Goal: Transaction & Acquisition: Download file/media

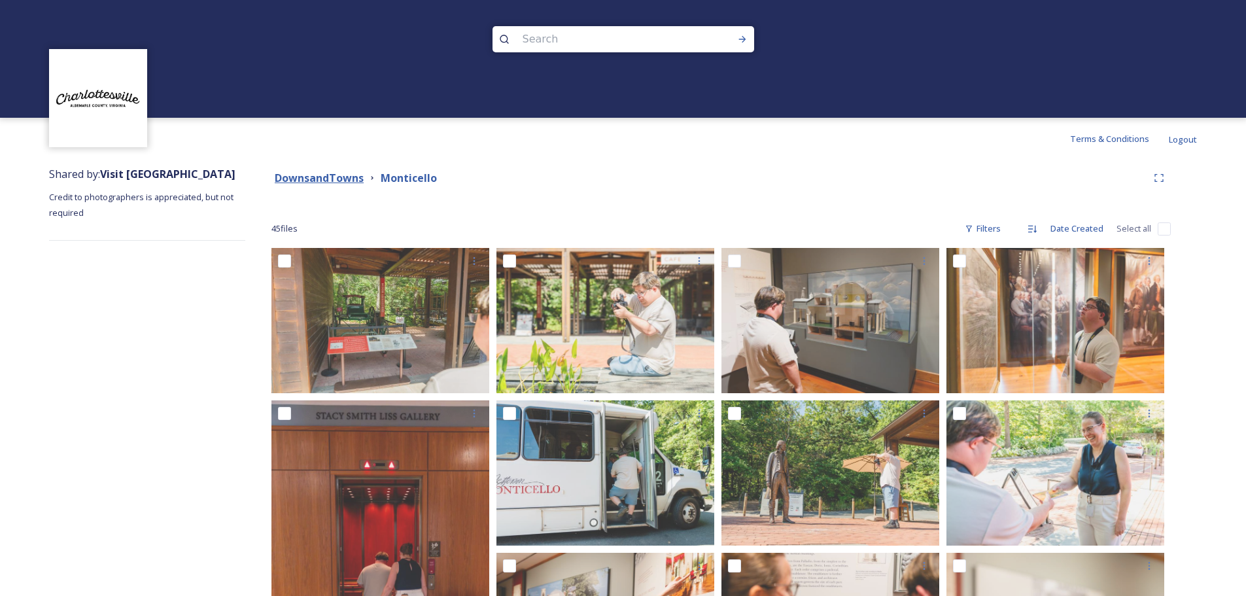
click at [310, 183] on strong "DownsandTowns" at bounding box center [319, 178] width 89 height 14
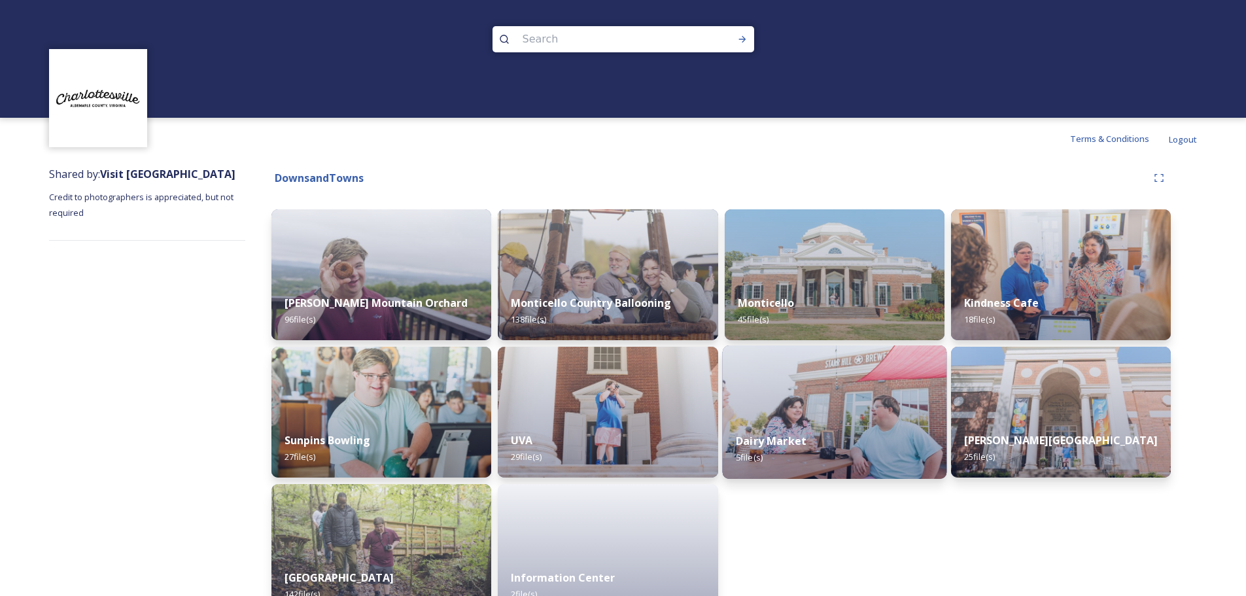
click at [856, 377] on img at bounding box center [834, 411] width 224 height 133
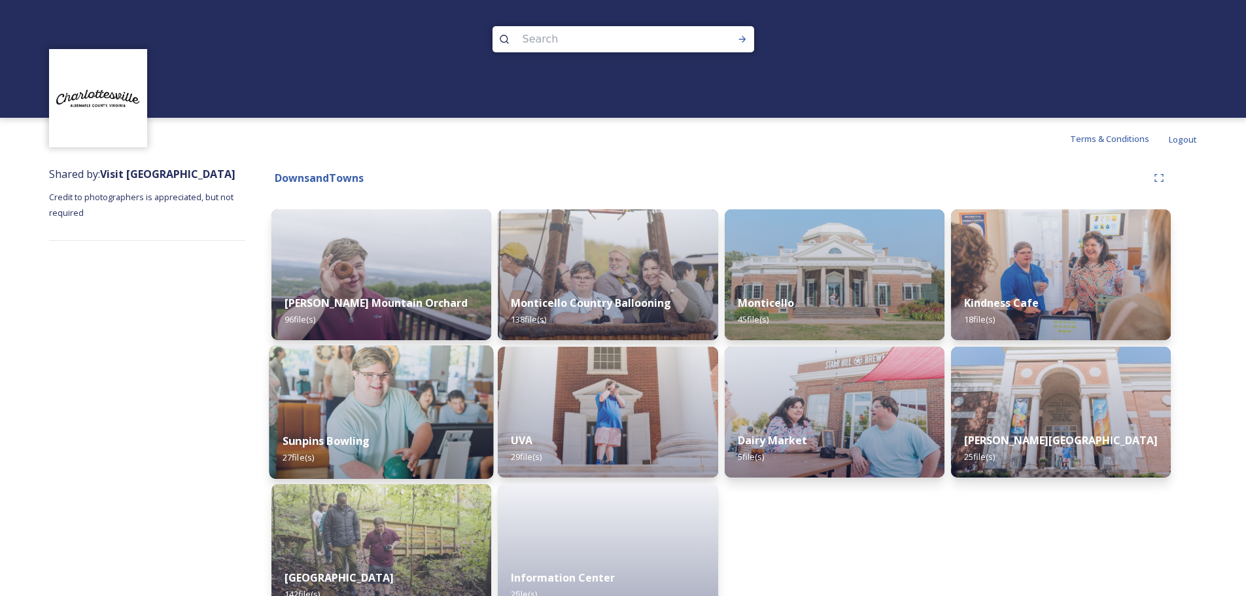
click at [374, 400] on img at bounding box center [382, 411] width 224 height 133
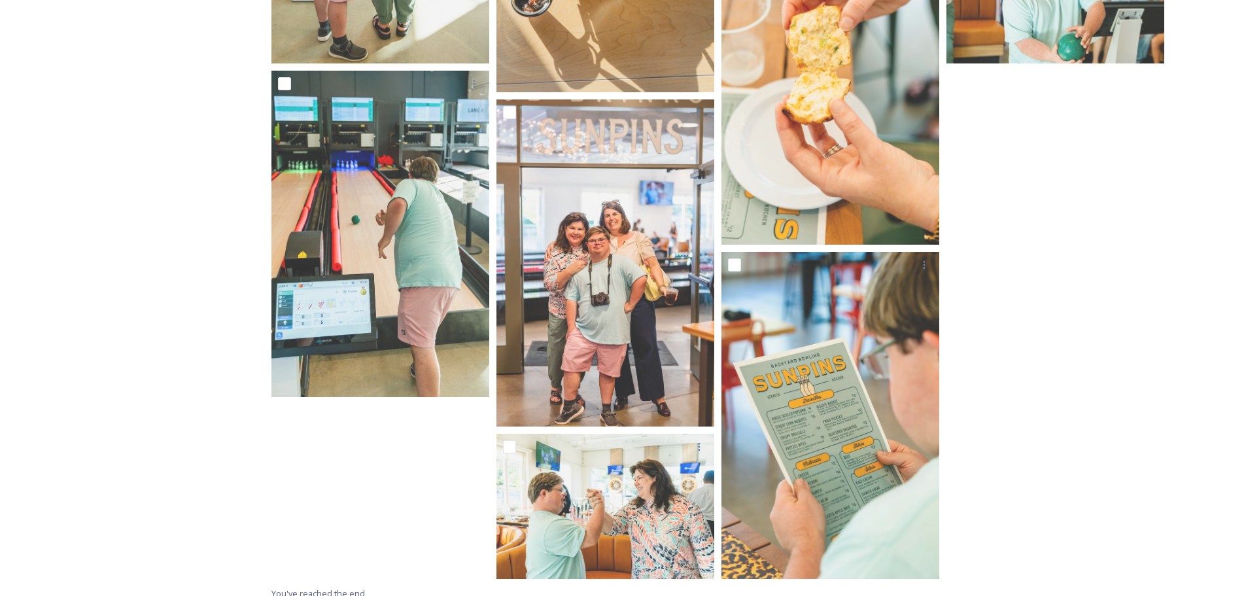
scroll to position [1648, 0]
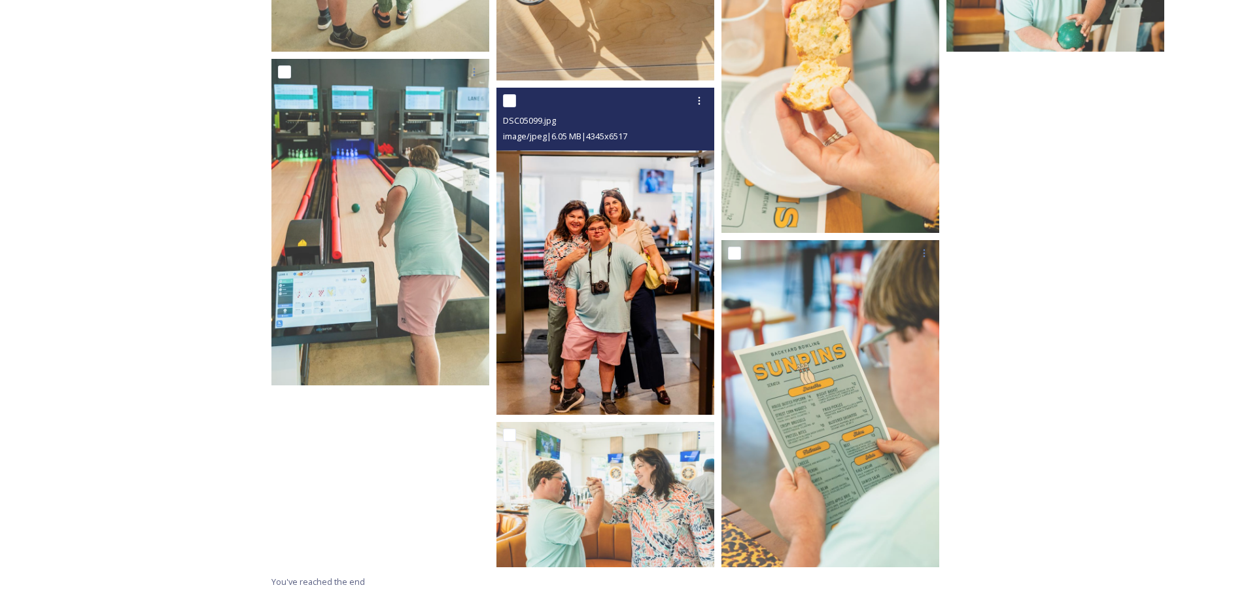
click at [591, 285] on img at bounding box center [606, 251] width 218 height 327
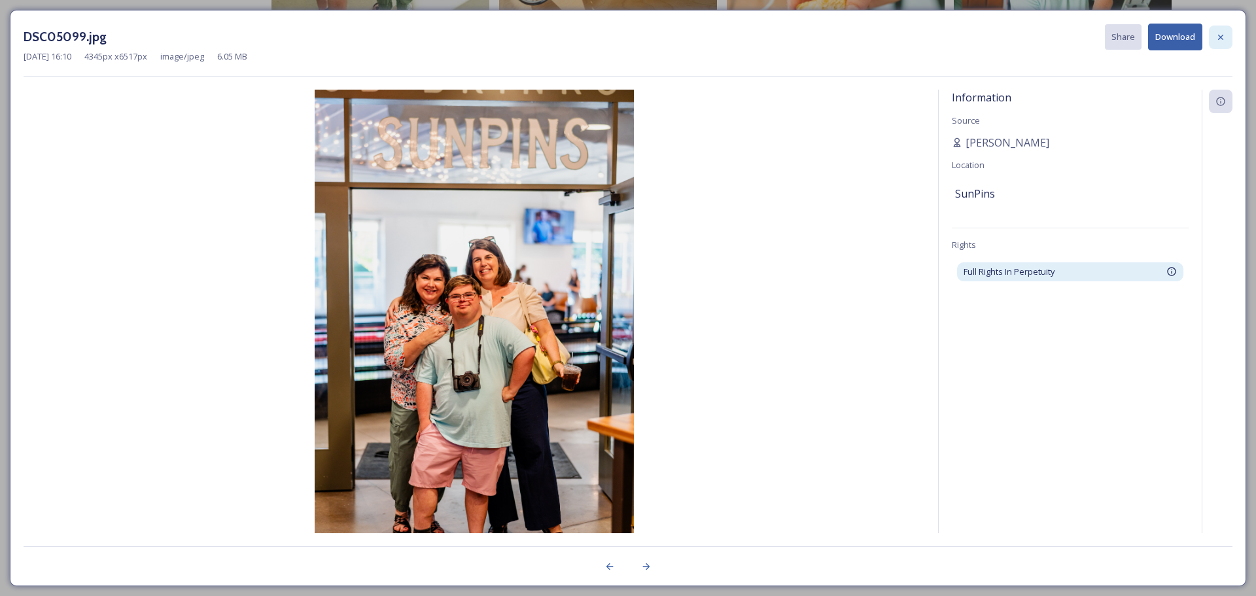
click at [1215, 35] on icon at bounding box center [1220, 37] width 10 height 10
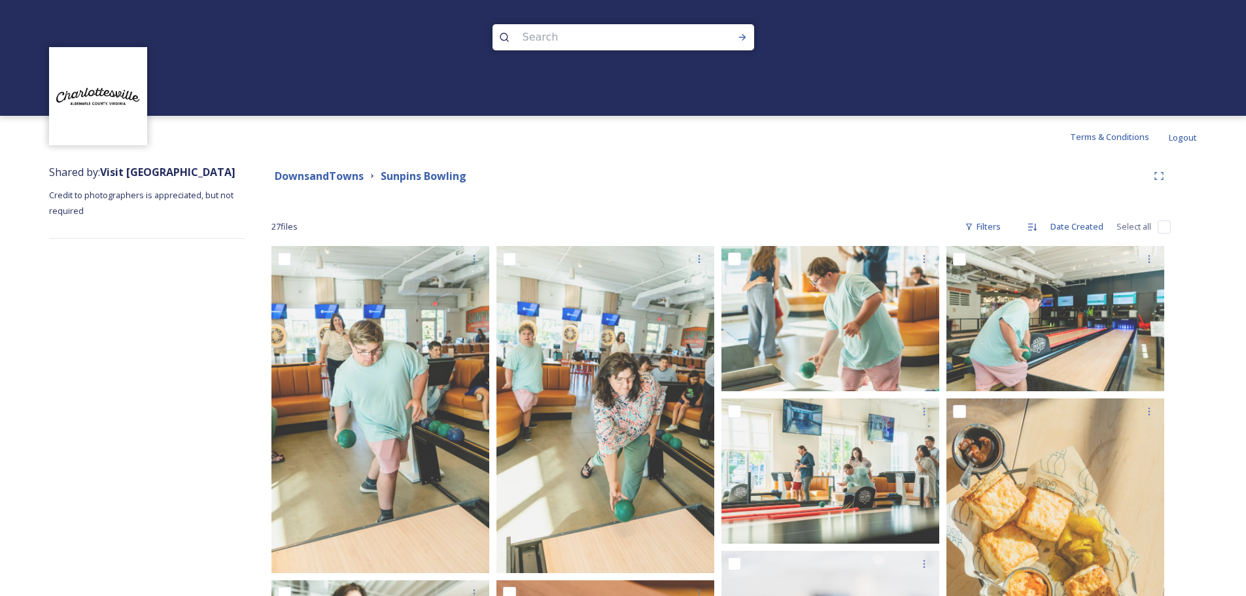
scroll to position [0, 0]
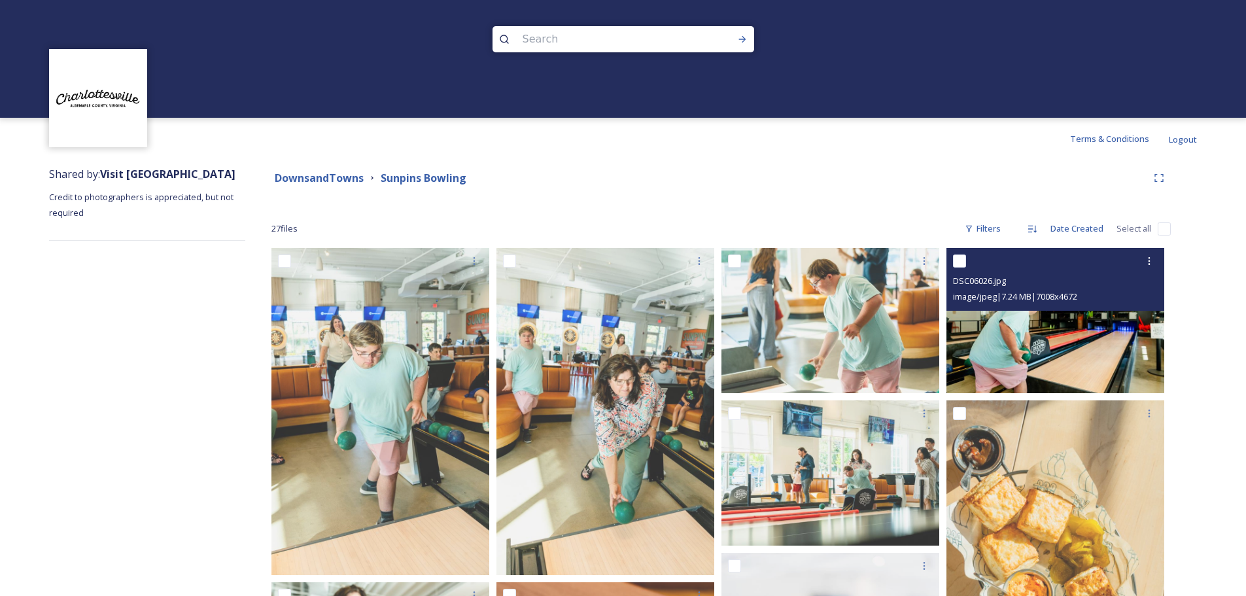
click at [1085, 360] on img at bounding box center [1056, 320] width 218 height 145
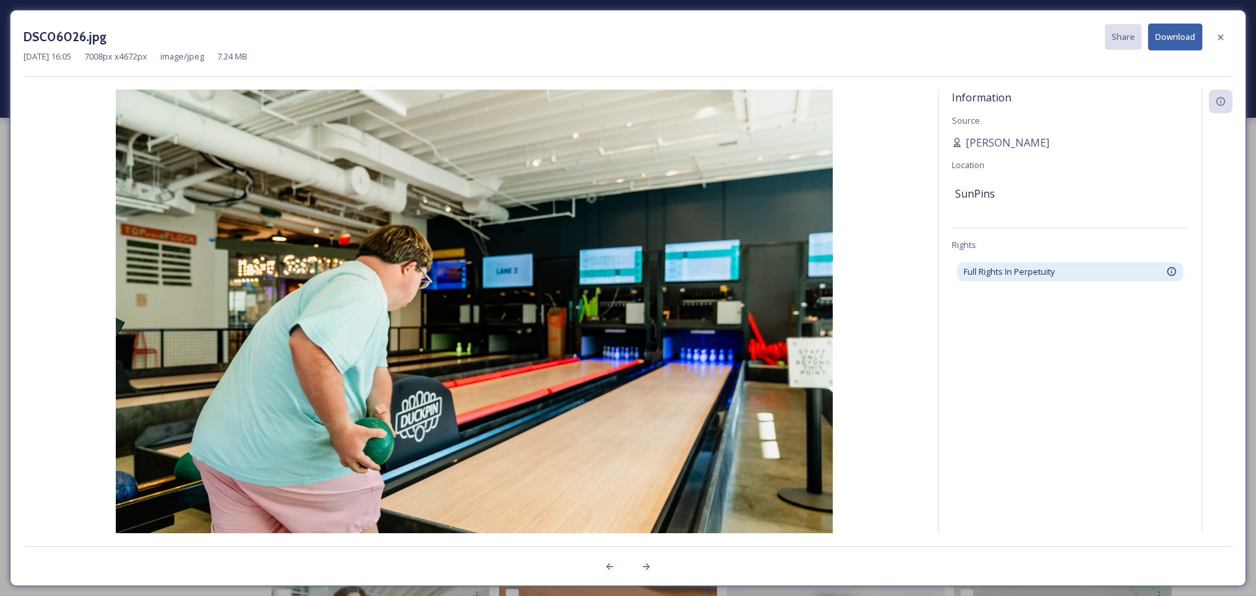
click at [1169, 37] on button "Download" at bounding box center [1175, 37] width 54 height 27
click at [1220, 38] on icon at bounding box center [1220, 36] width 5 height 5
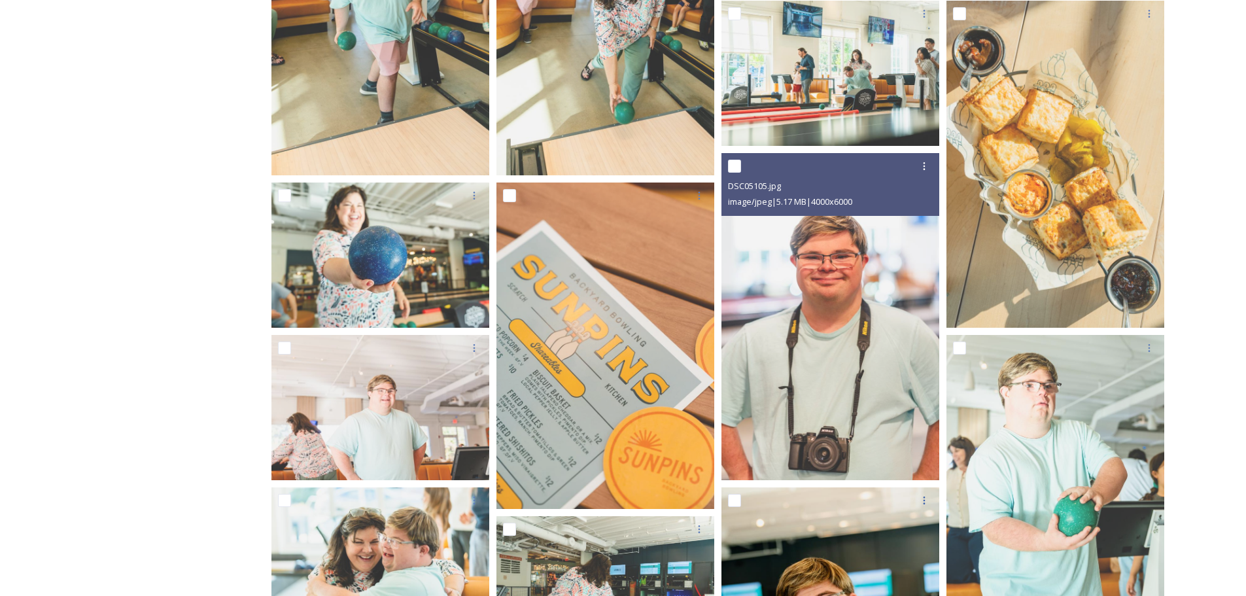
scroll to position [327, 0]
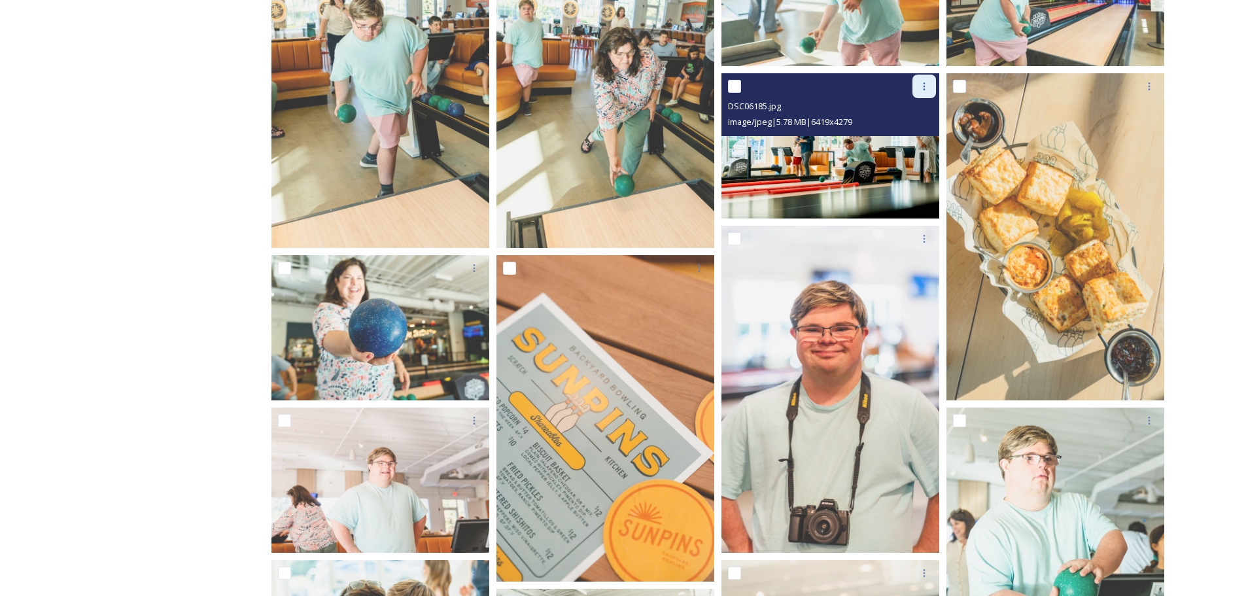
click at [922, 89] on icon at bounding box center [924, 86] width 10 height 10
click at [916, 136] on span "Download" at bounding box center [909, 140] width 40 height 12
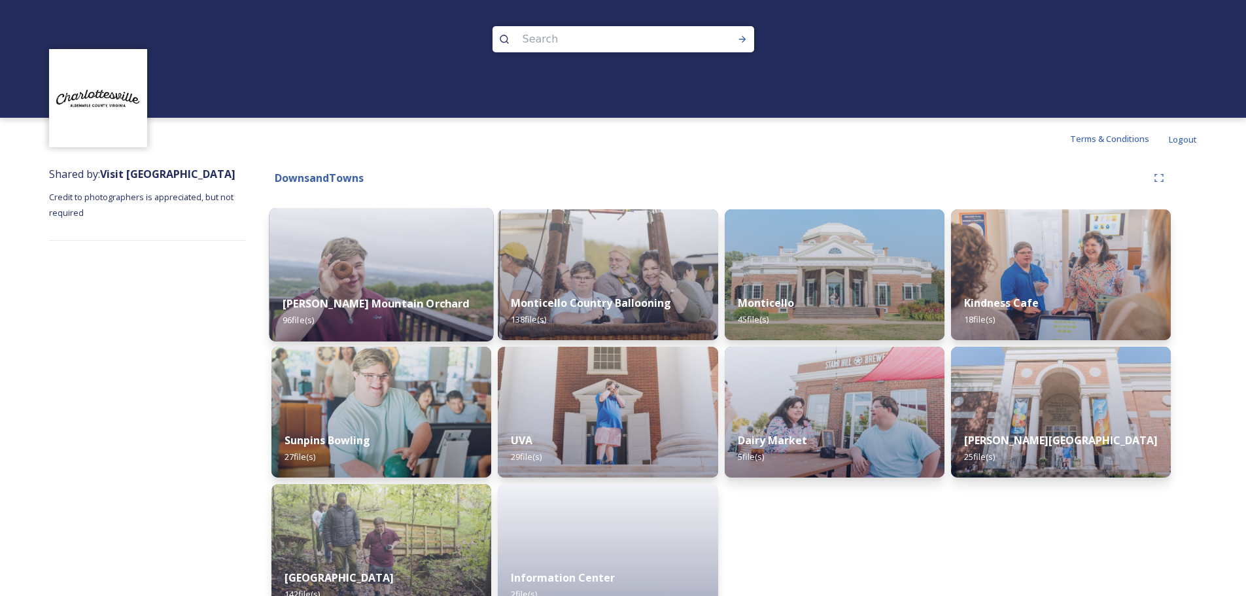
click at [404, 273] on img at bounding box center [382, 274] width 224 height 133
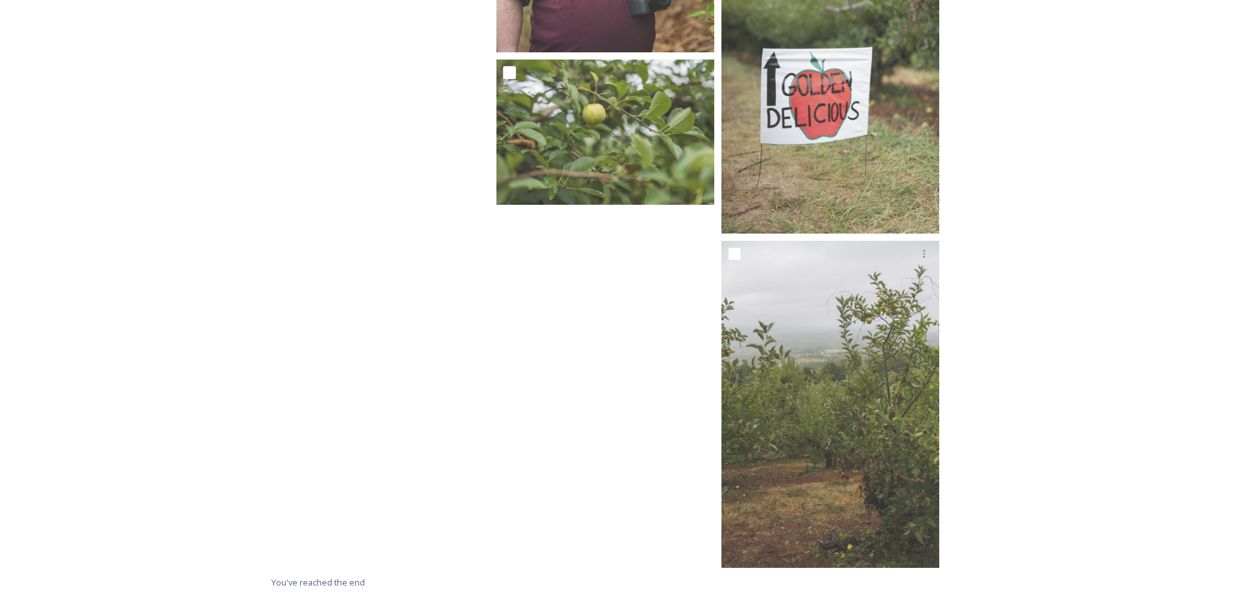
scroll to position [5692, 0]
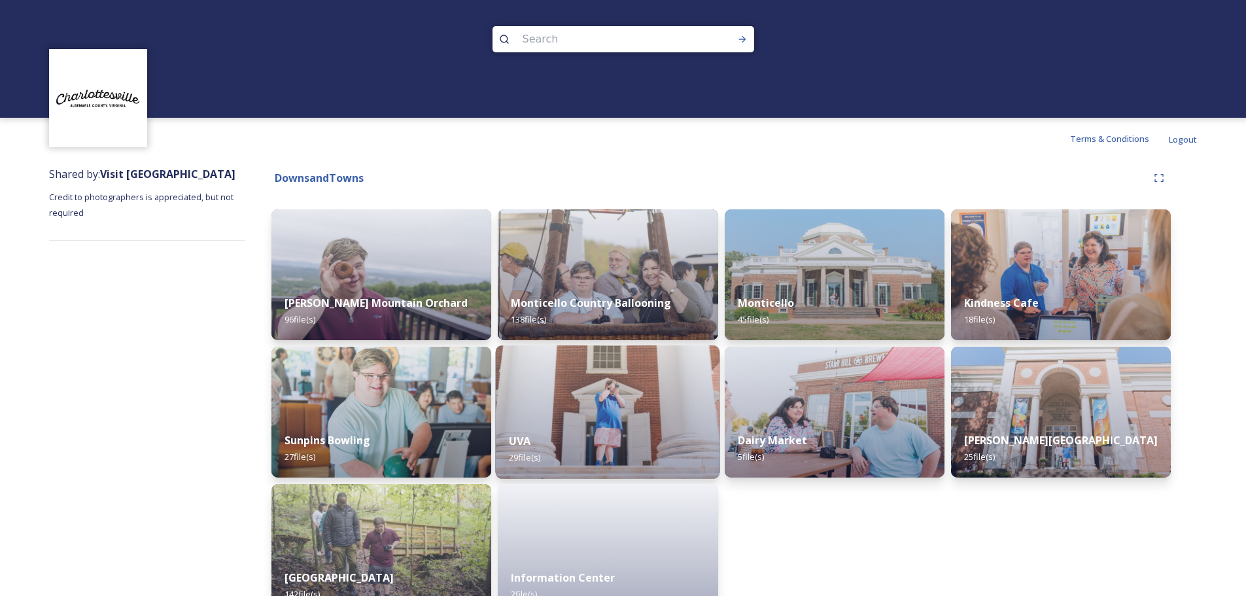
click at [622, 401] on img at bounding box center [608, 411] width 224 height 133
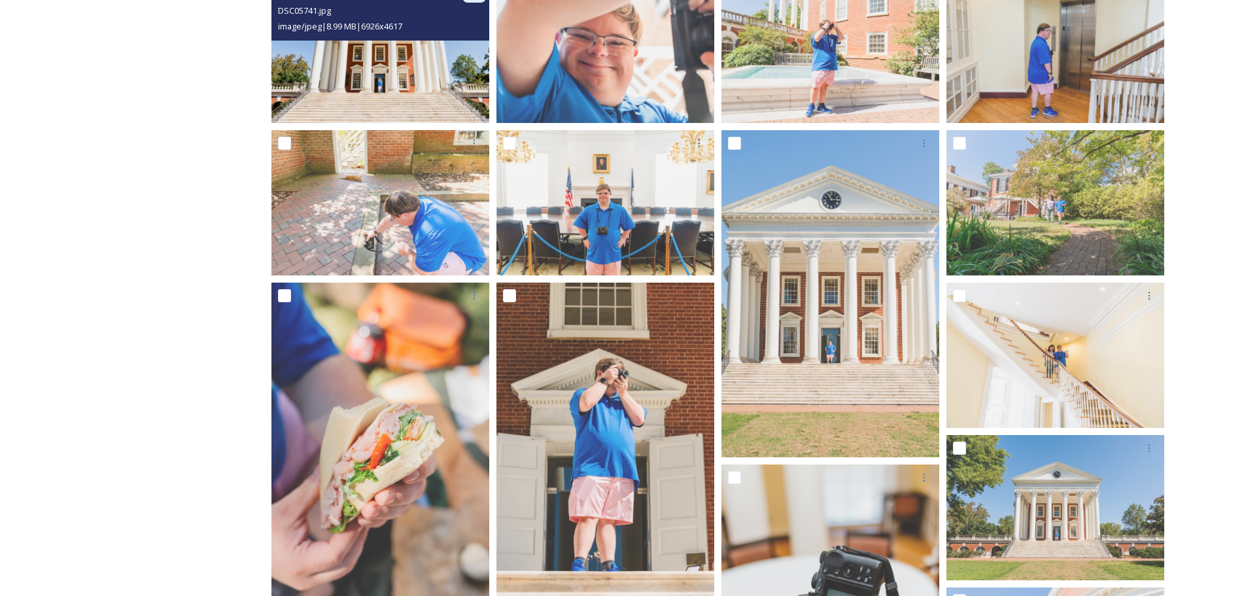
scroll to position [327, 0]
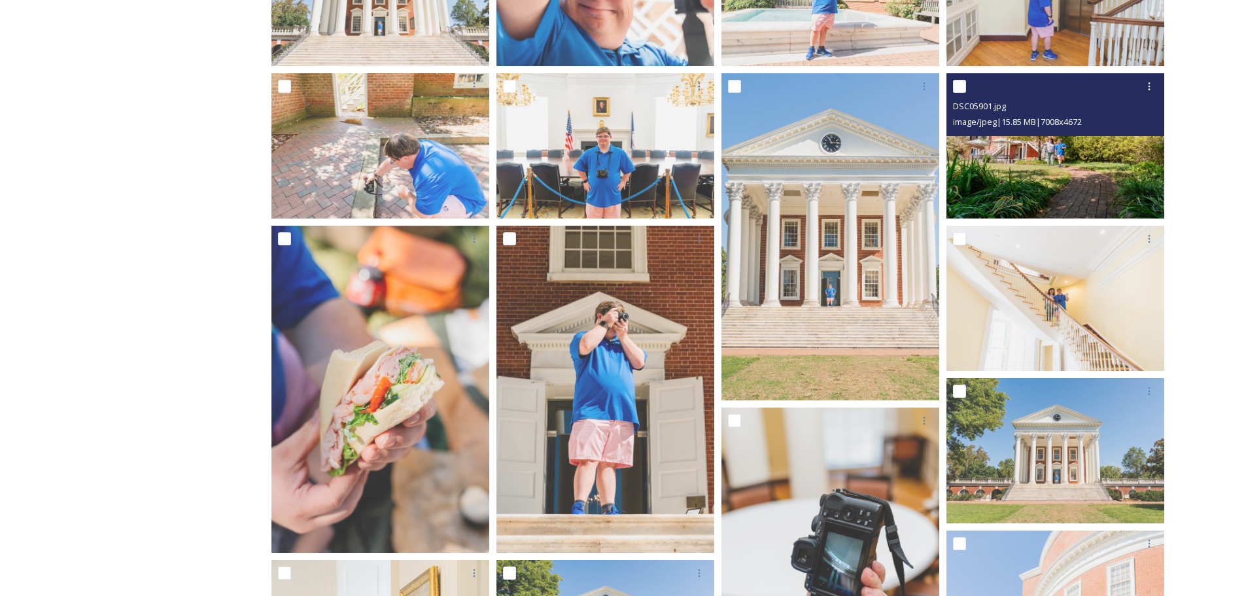
click at [1097, 184] on img at bounding box center [1056, 145] width 218 height 145
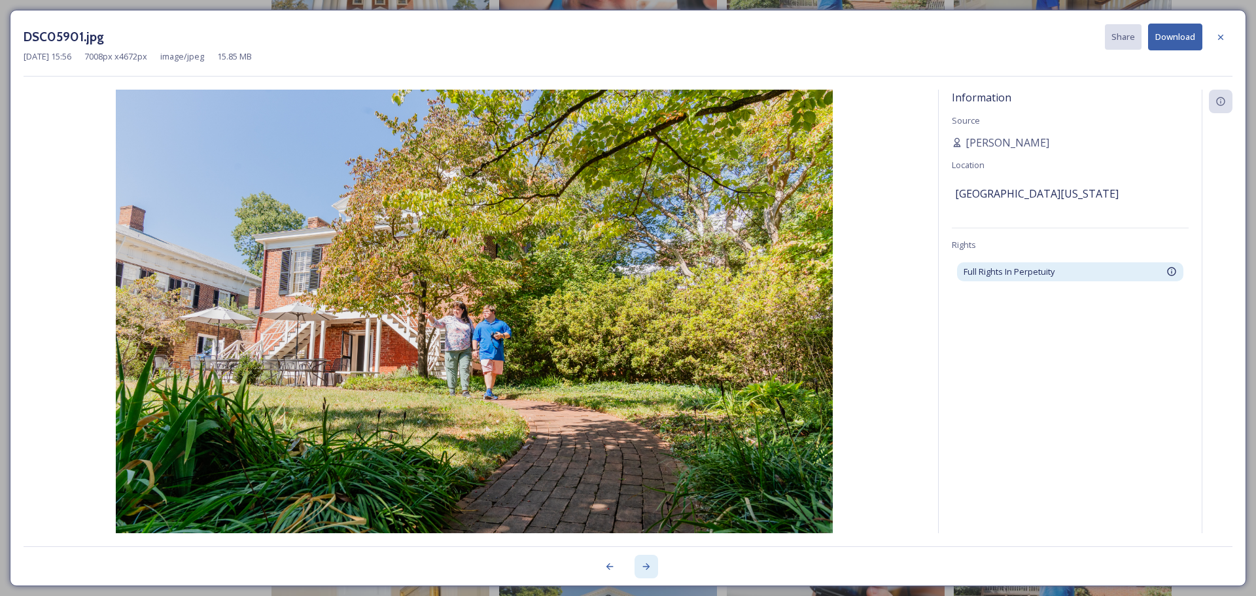
click at [650, 565] on icon at bounding box center [646, 566] width 10 height 10
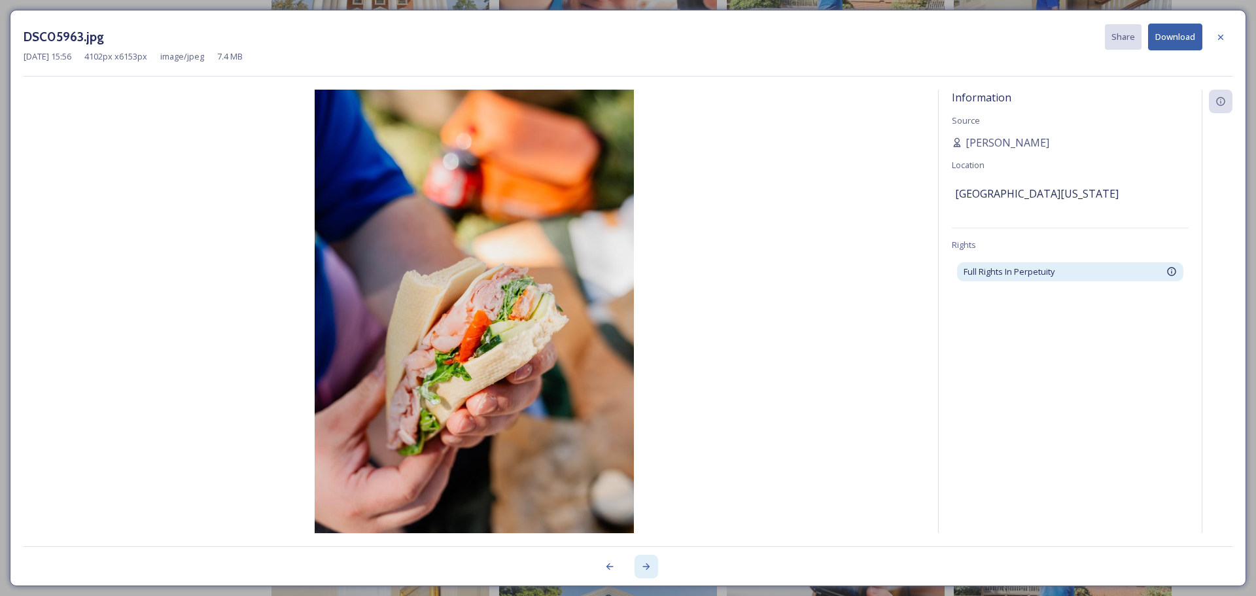
click at [650, 565] on icon at bounding box center [646, 566] width 10 height 10
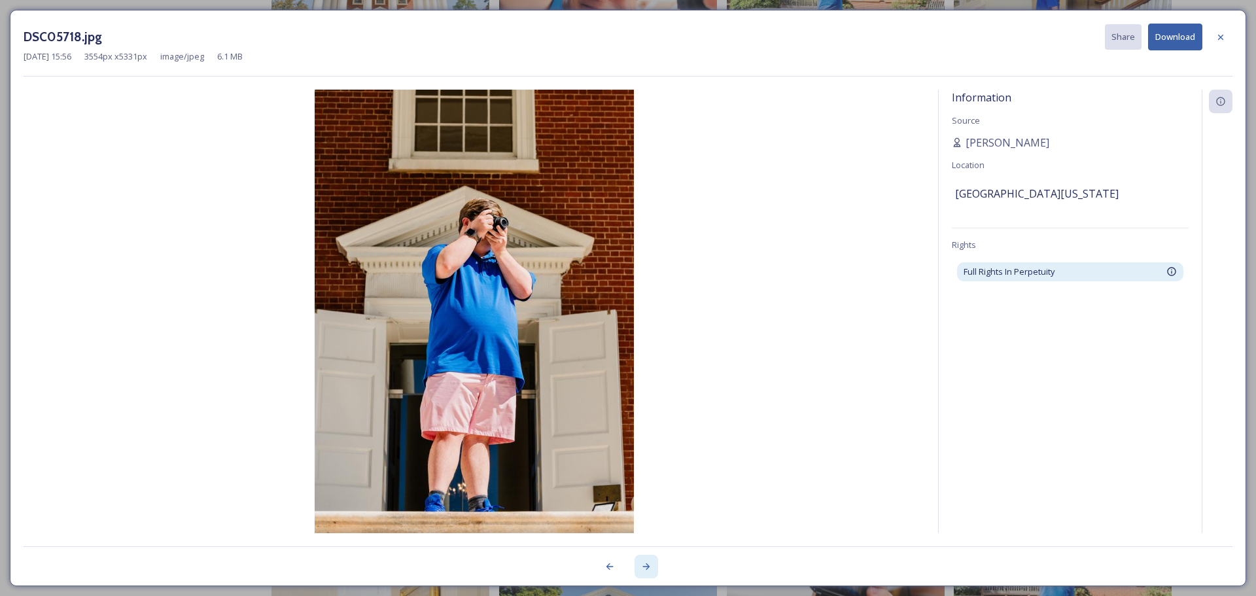
click at [650, 565] on icon at bounding box center [646, 566] width 10 height 10
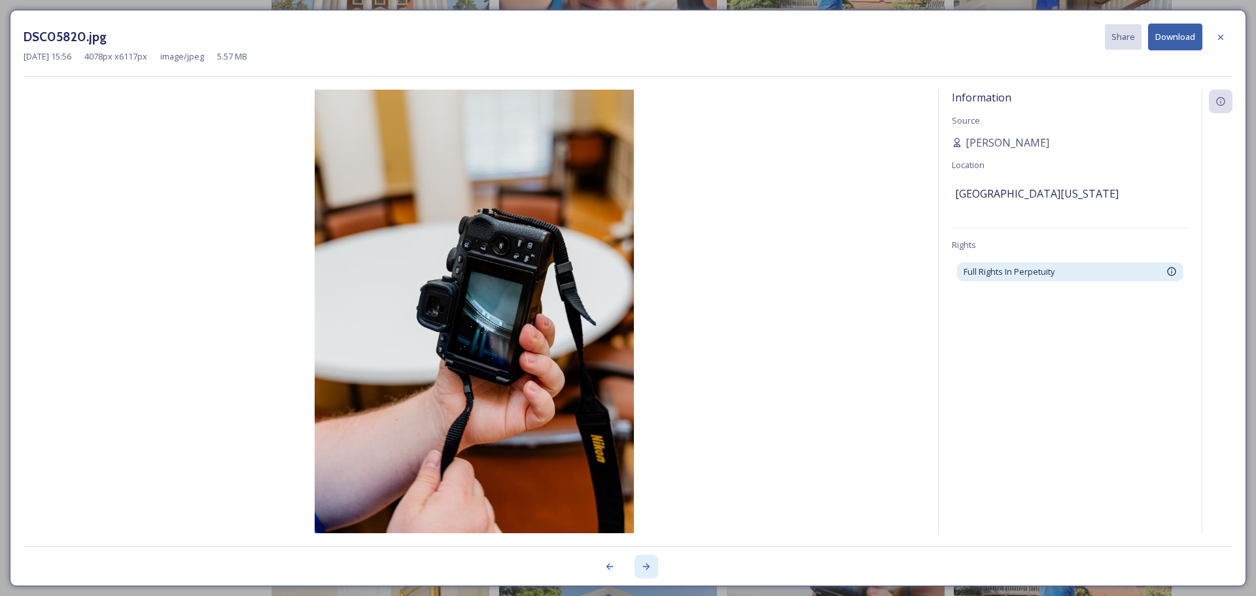
click at [650, 565] on icon at bounding box center [646, 566] width 10 height 10
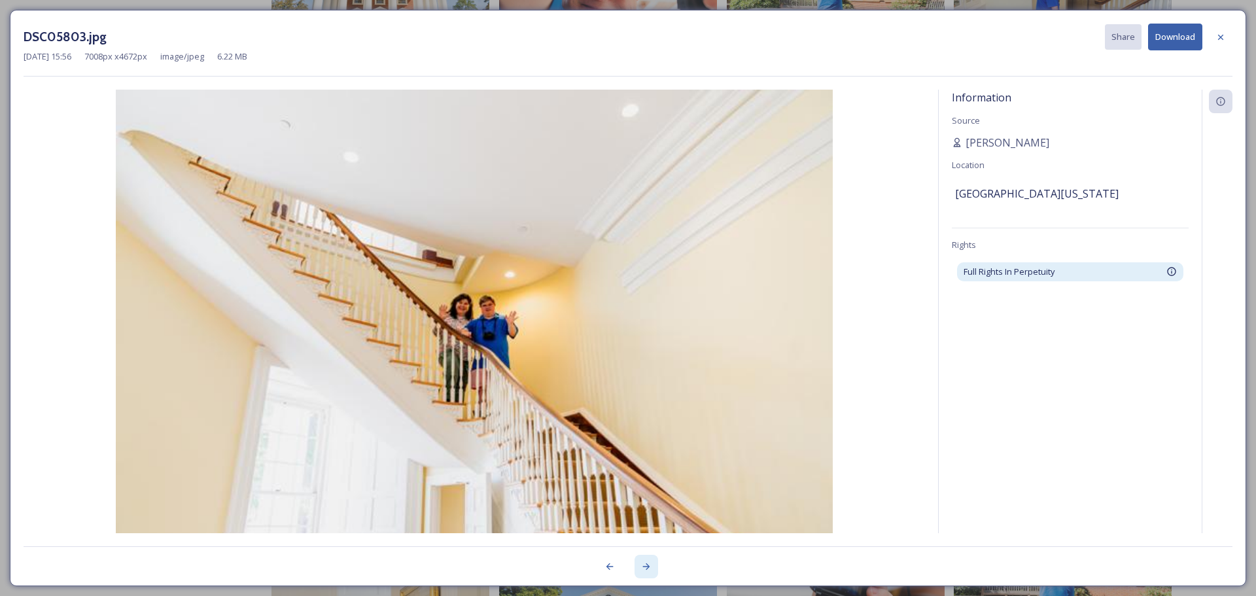
click at [650, 565] on icon at bounding box center [646, 566] width 10 height 10
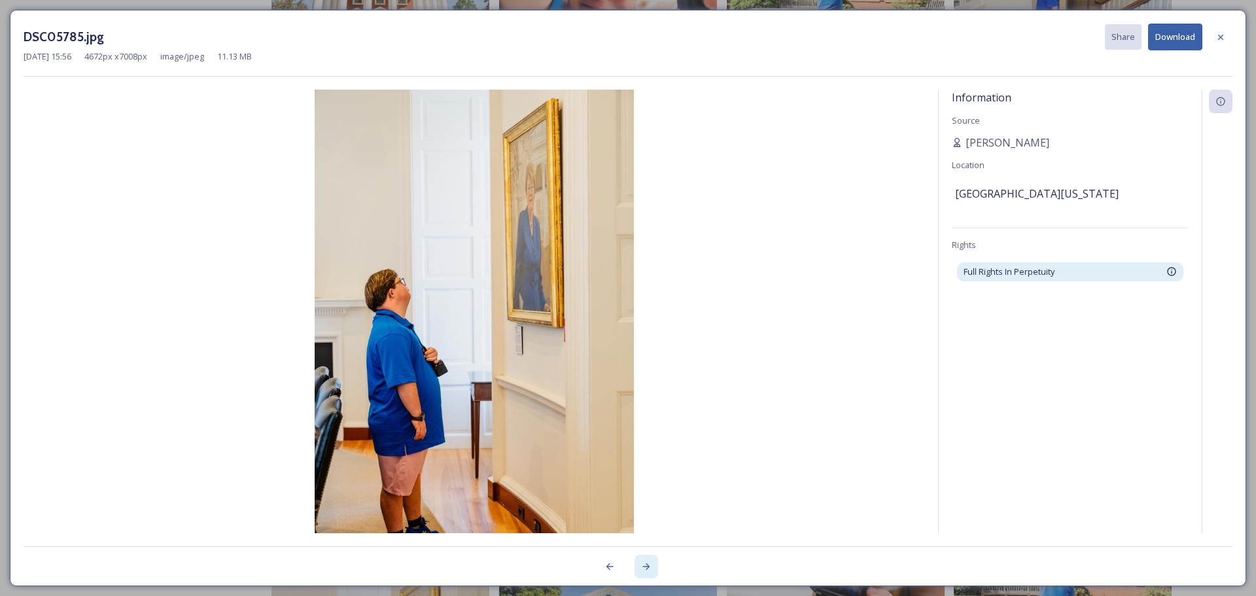
click at [650, 565] on icon at bounding box center [646, 566] width 10 height 10
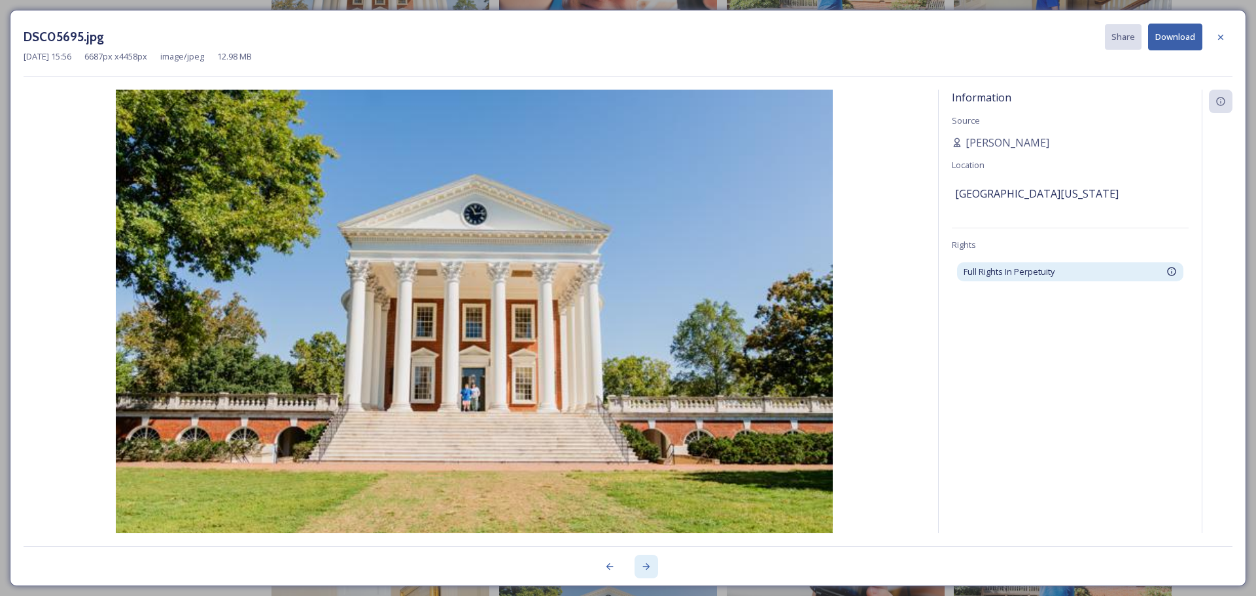
click at [650, 565] on icon at bounding box center [646, 566] width 10 height 10
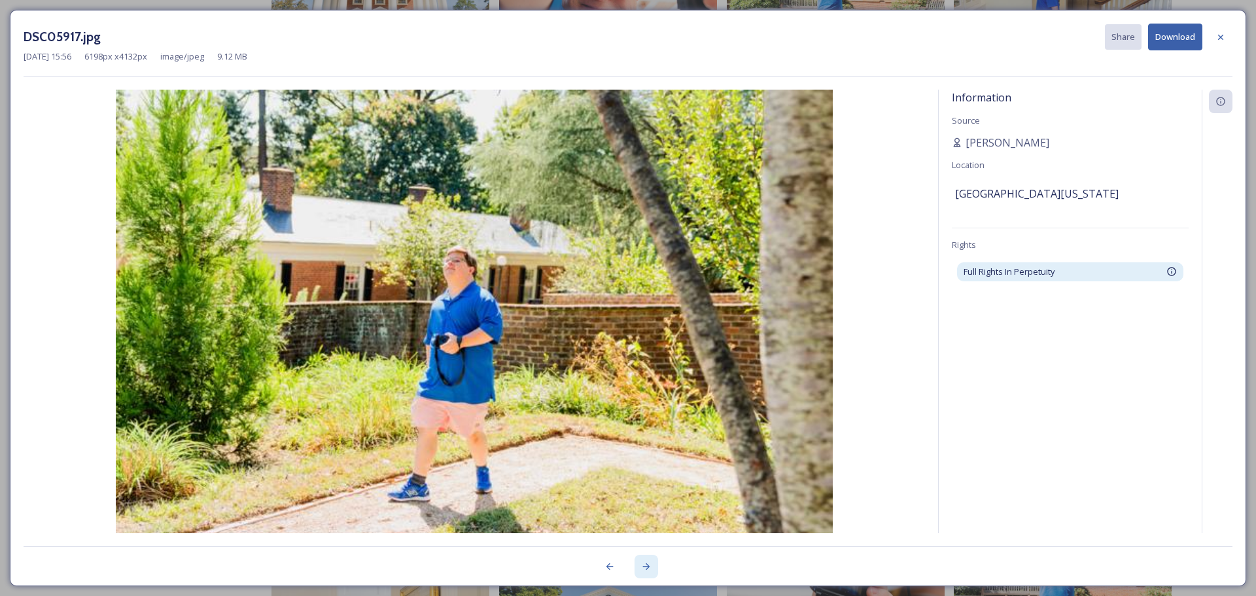
click at [650, 565] on icon at bounding box center [646, 566] width 10 height 10
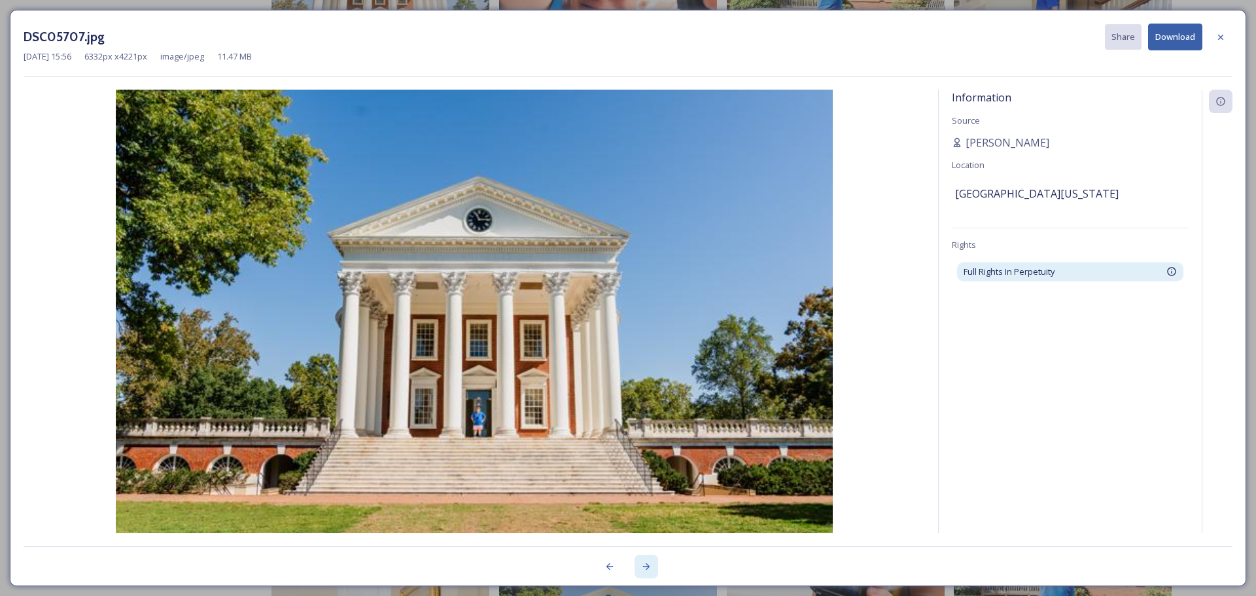
click at [650, 565] on icon at bounding box center [646, 566] width 10 height 10
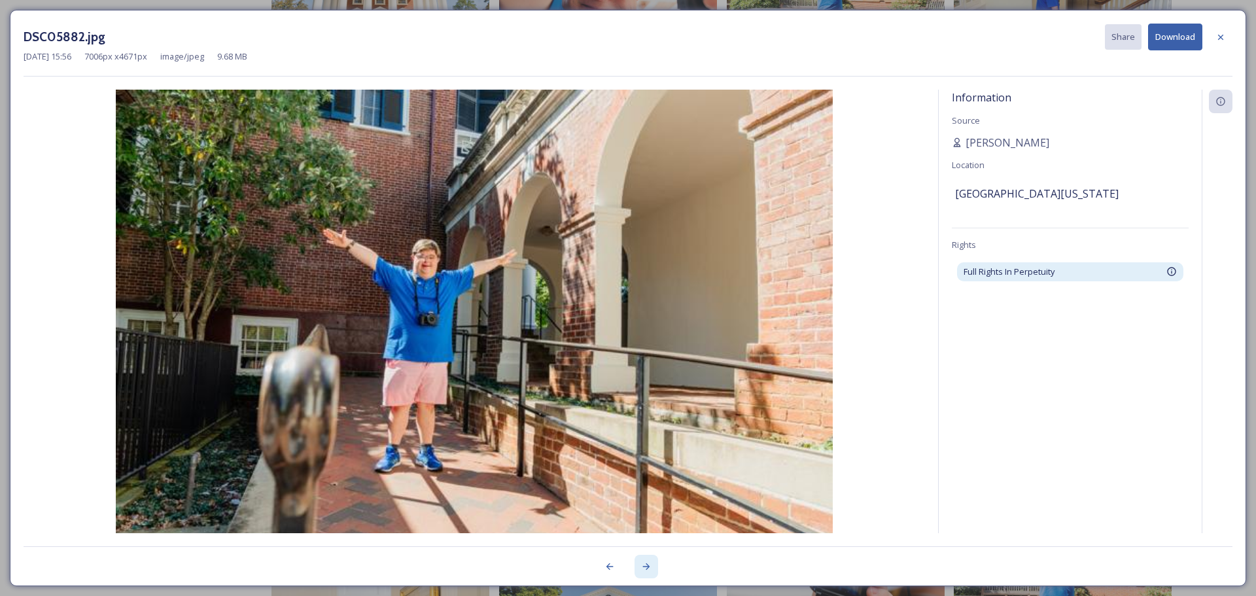
click at [650, 565] on icon at bounding box center [646, 566] width 10 height 10
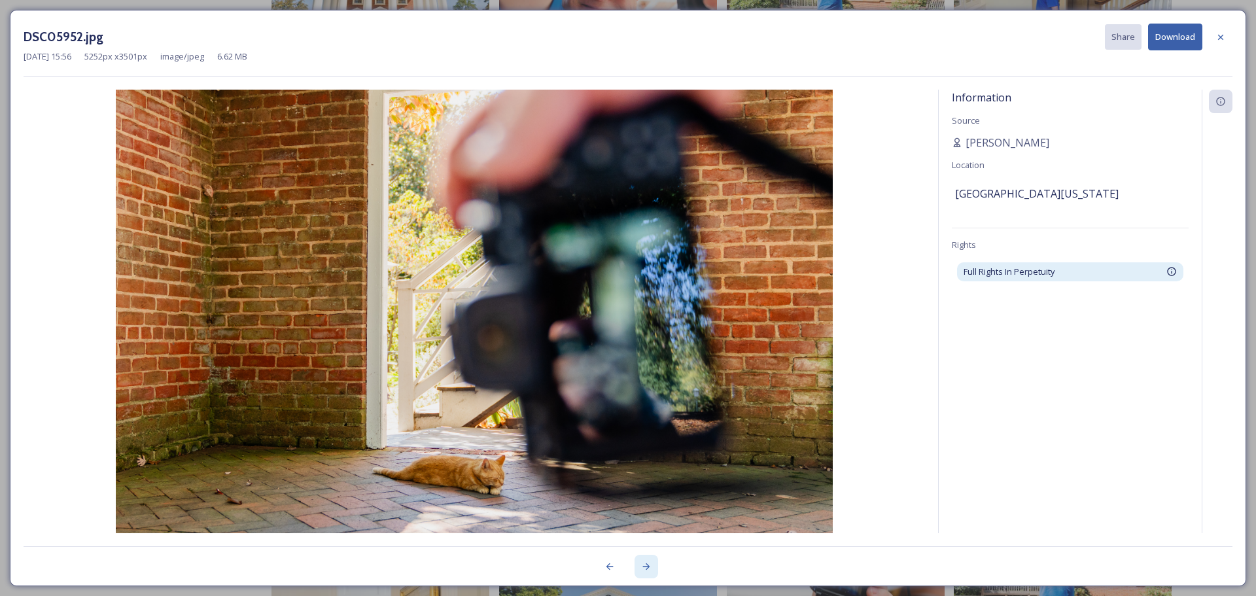
click at [650, 565] on icon at bounding box center [646, 566] width 10 height 10
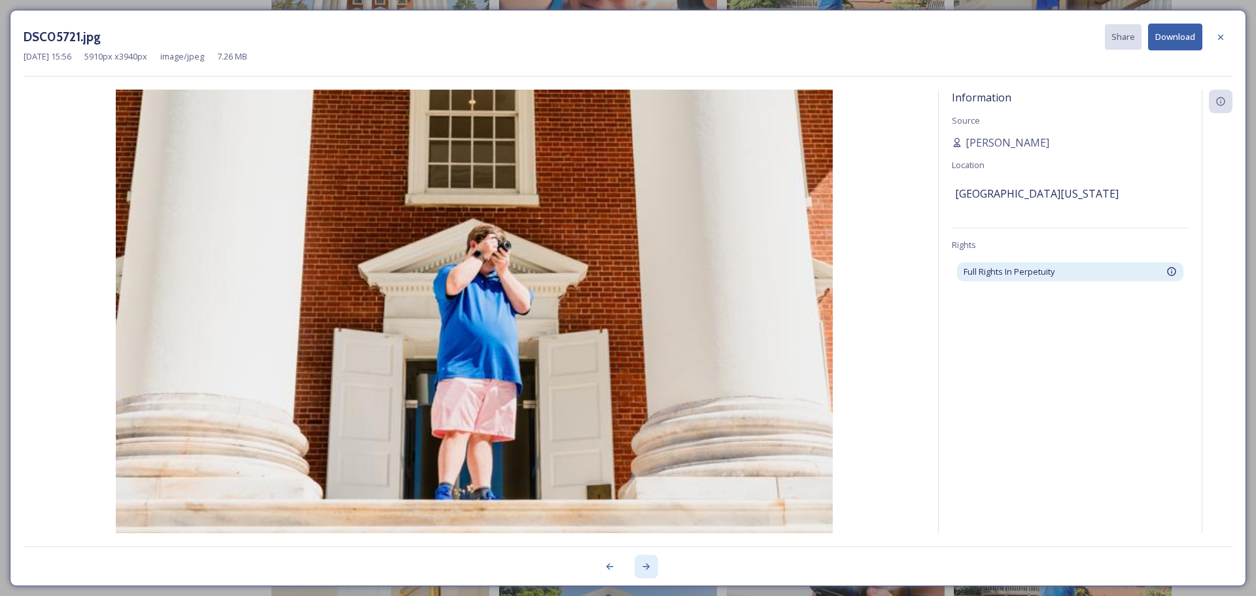
click at [650, 565] on icon at bounding box center [646, 566] width 10 height 10
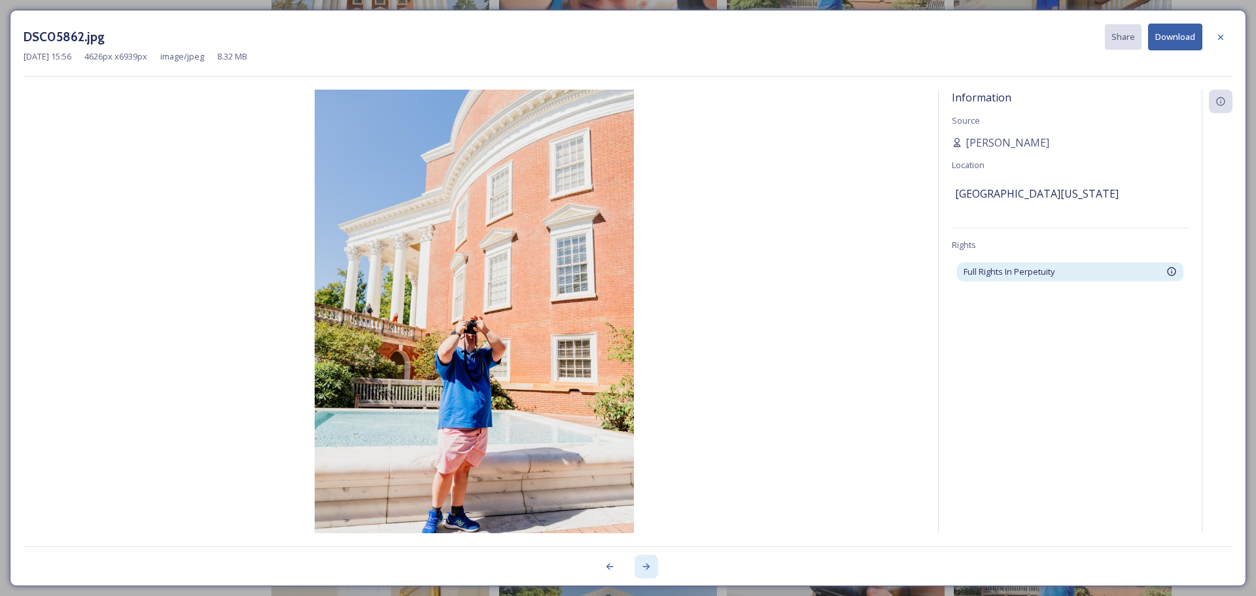
click at [650, 565] on icon at bounding box center [646, 566] width 10 height 10
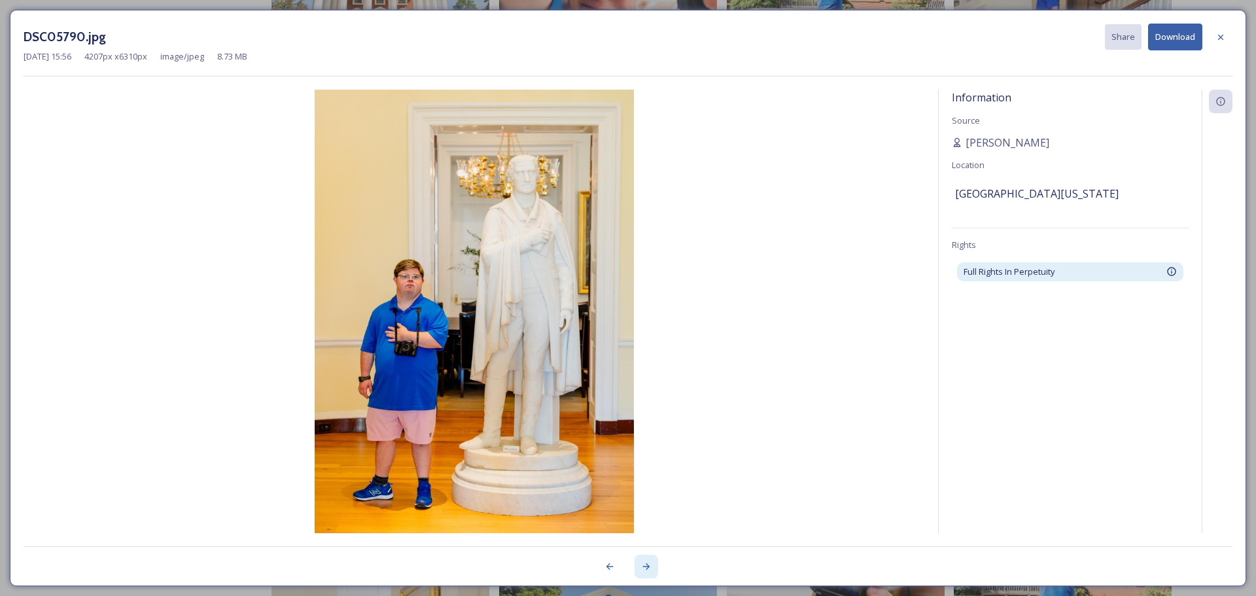
click at [650, 565] on icon at bounding box center [646, 566] width 10 height 10
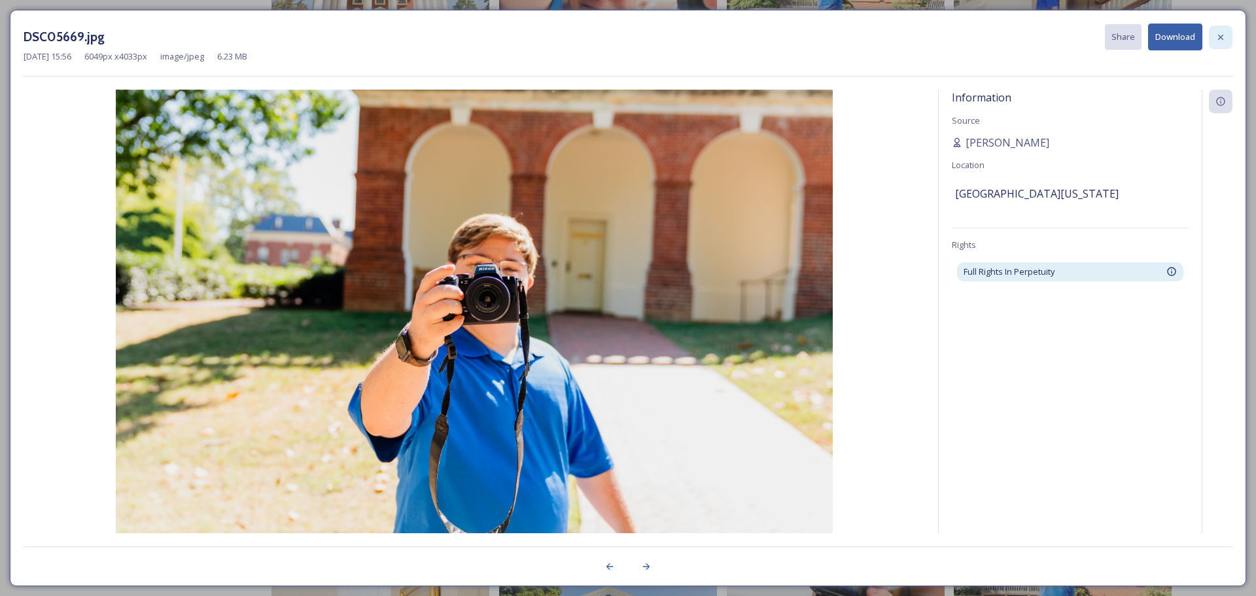
click at [1216, 32] on icon at bounding box center [1220, 37] width 10 height 10
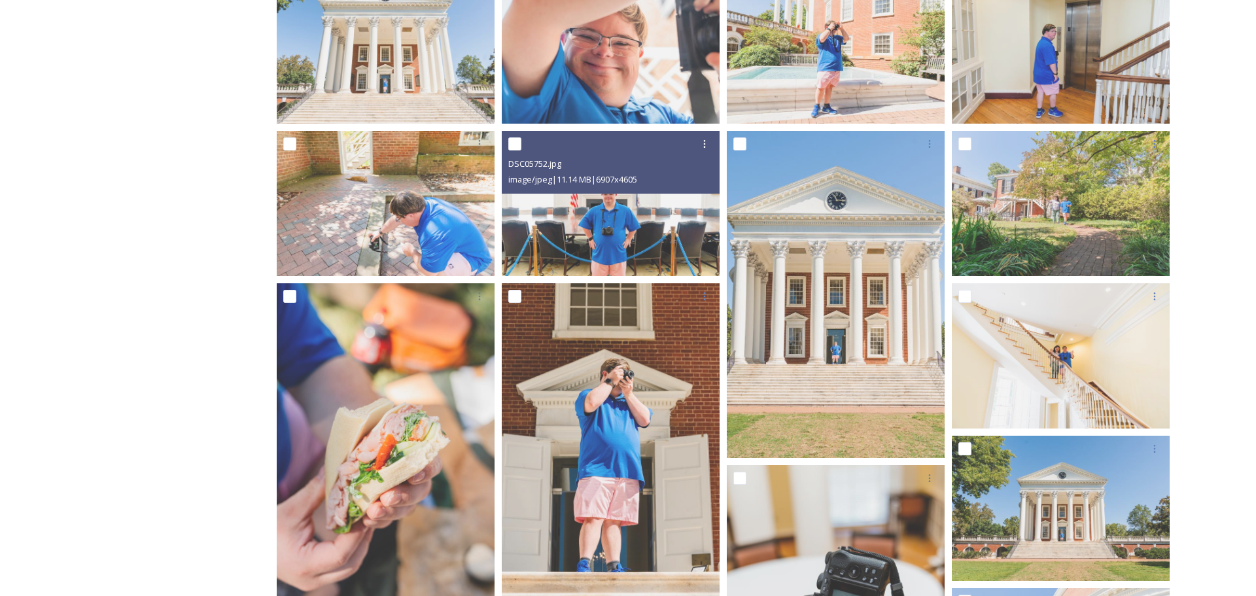
scroll to position [0, 0]
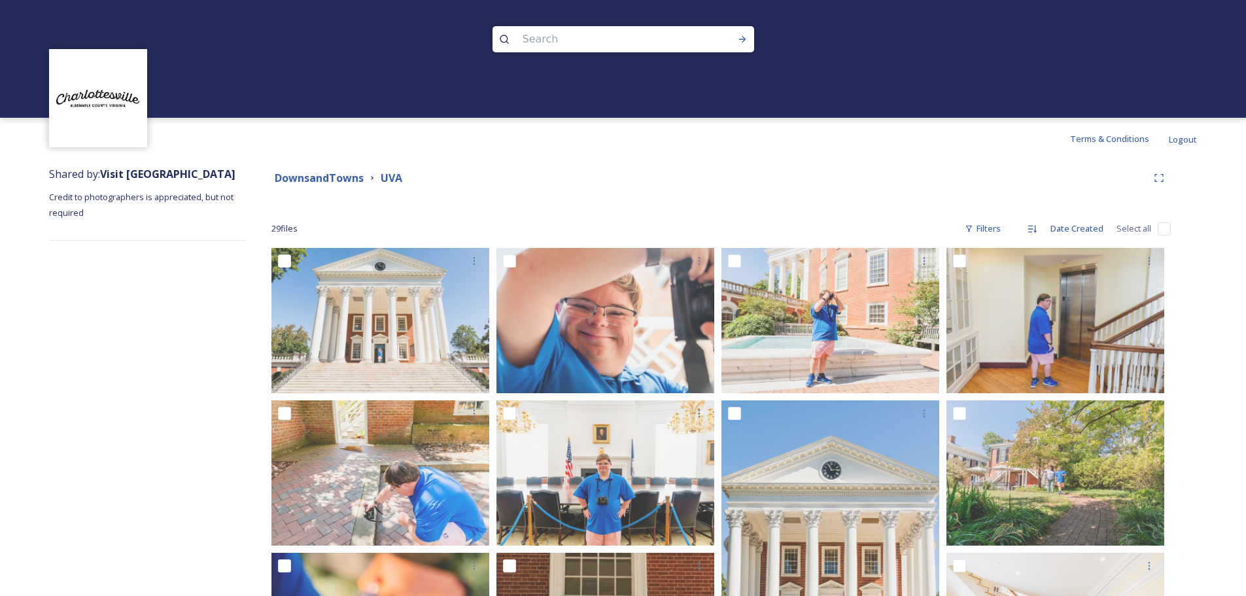
click at [556, 35] on input at bounding box center [605, 39] width 179 height 29
type input "shenandoah national park"
click at [742, 39] on icon at bounding box center [742, 39] width 10 height 10
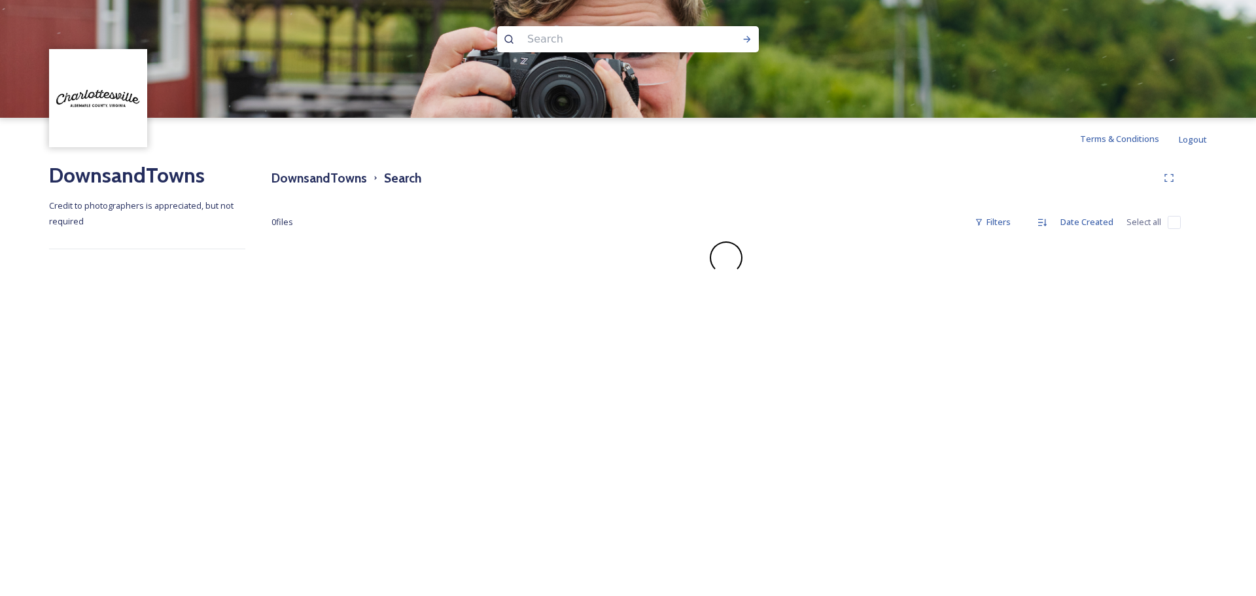
click at [833, 80] on img at bounding box center [628, 59] width 1256 height 118
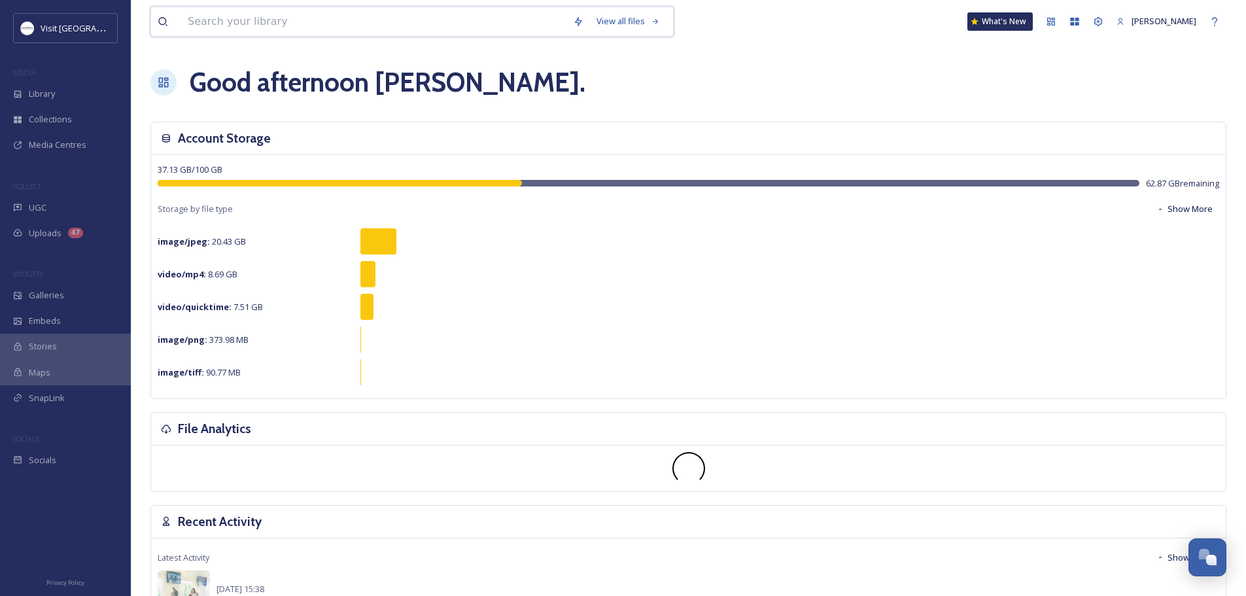
click at [485, 22] on input at bounding box center [373, 21] width 385 height 29
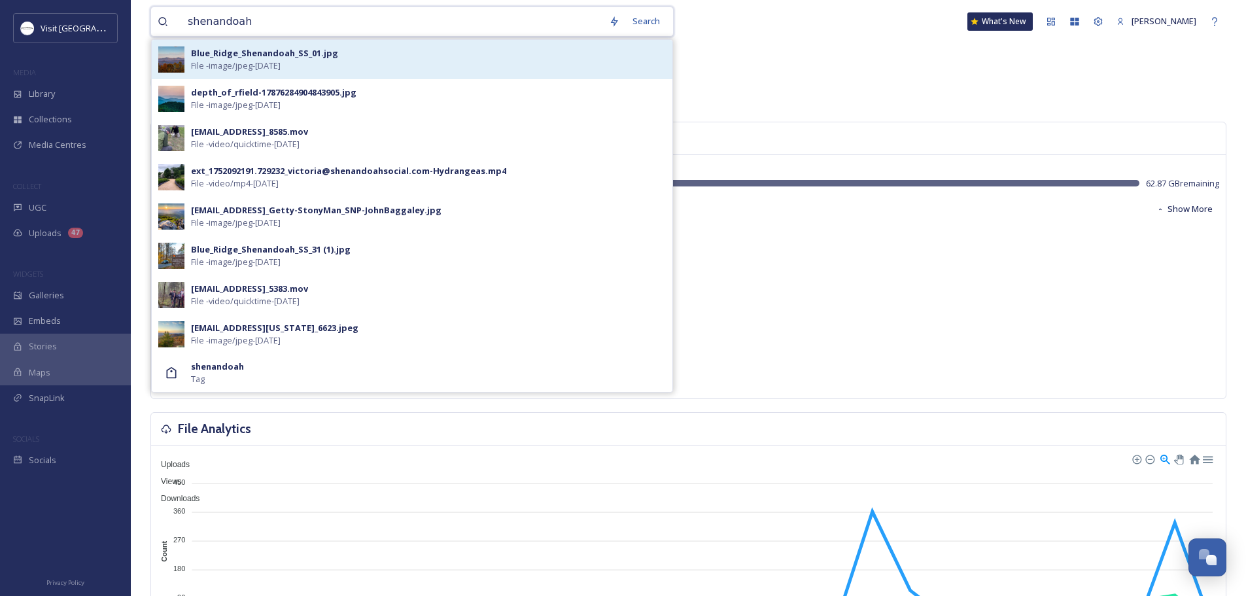
type input "shenandoah"
click at [319, 57] on div "Blue_Ridge_Shenandoah_SS_01.jpg" at bounding box center [264, 53] width 147 height 12
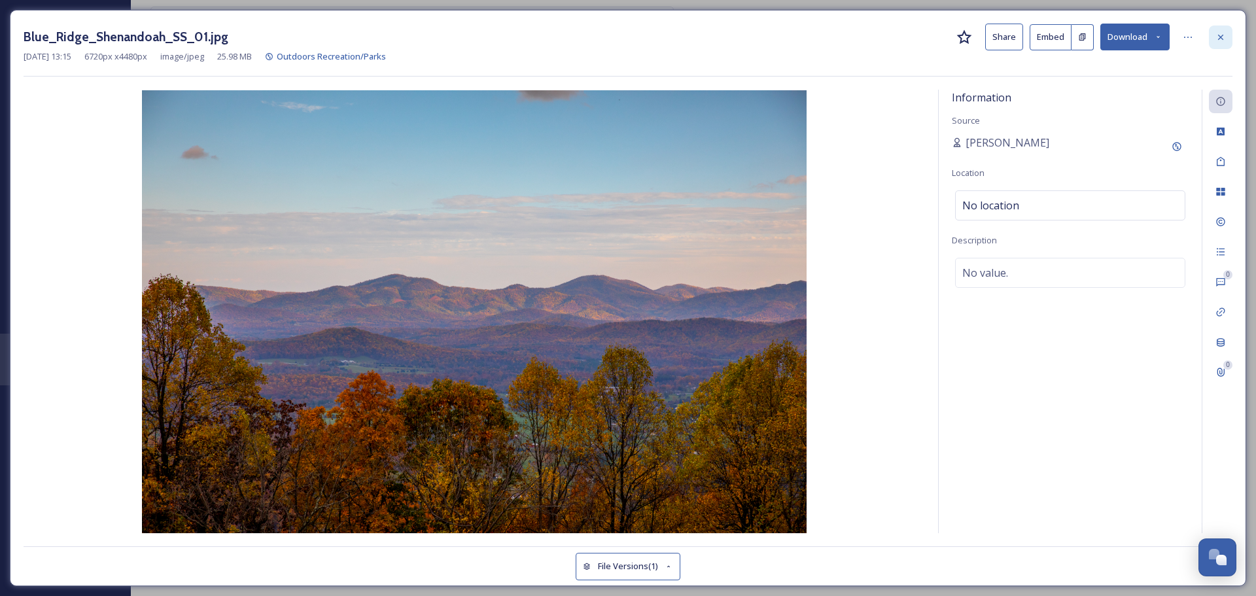
click at [1217, 33] on icon at bounding box center [1220, 37] width 10 height 10
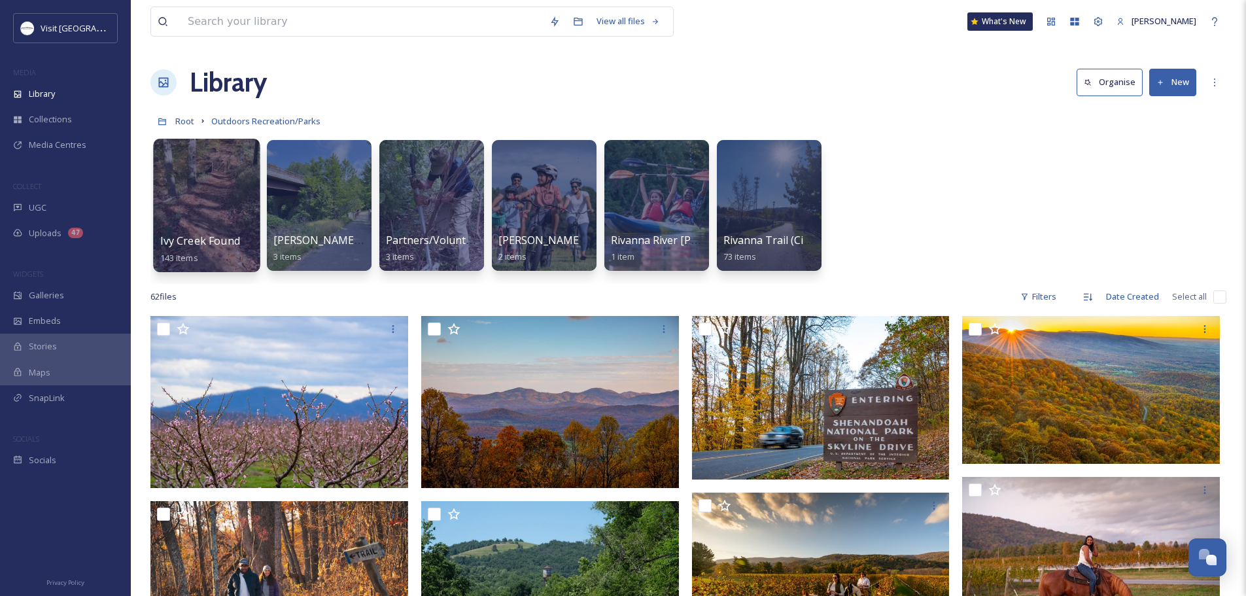
click at [215, 207] on div at bounding box center [206, 205] width 107 height 133
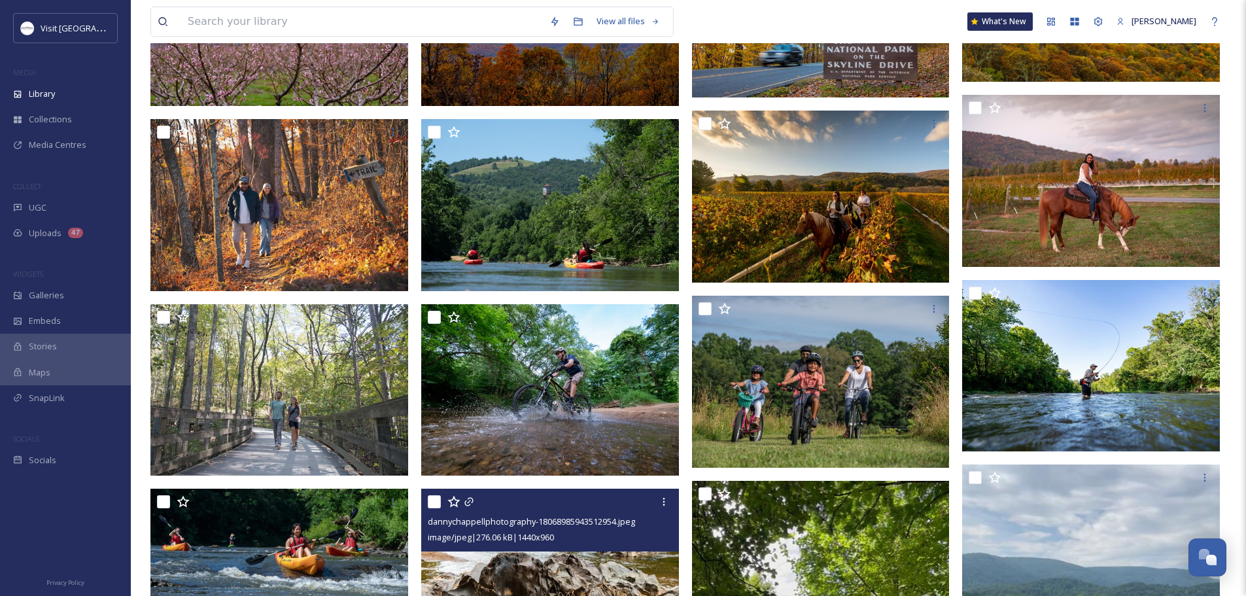
scroll to position [392, 0]
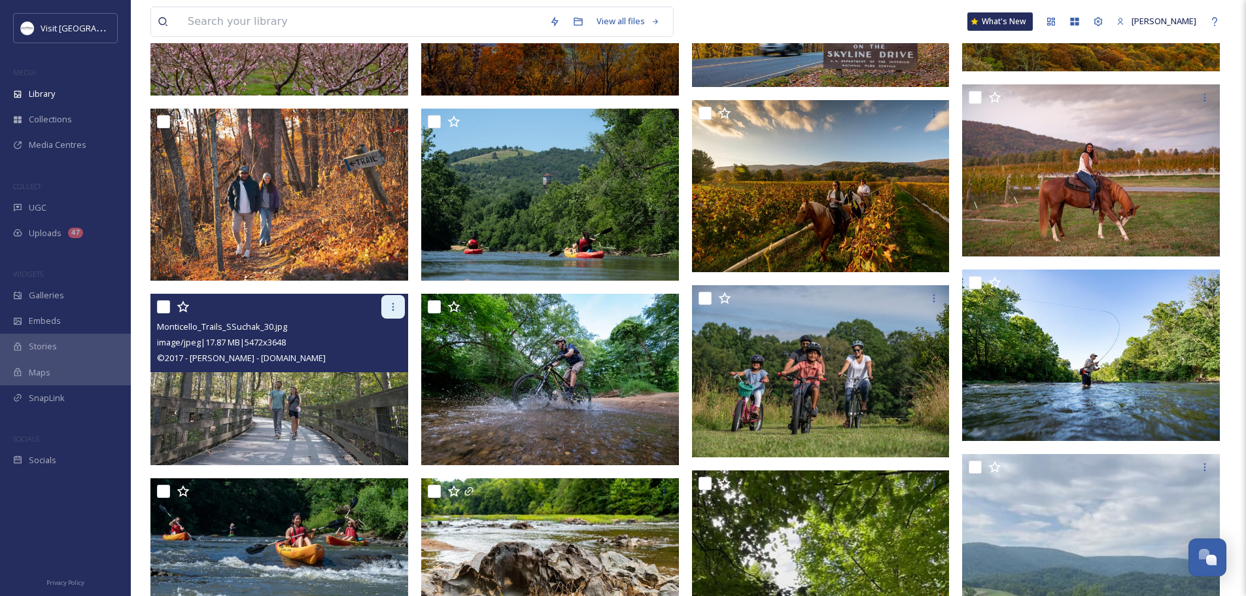
click at [395, 309] on icon at bounding box center [393, 307] width 10 height 10
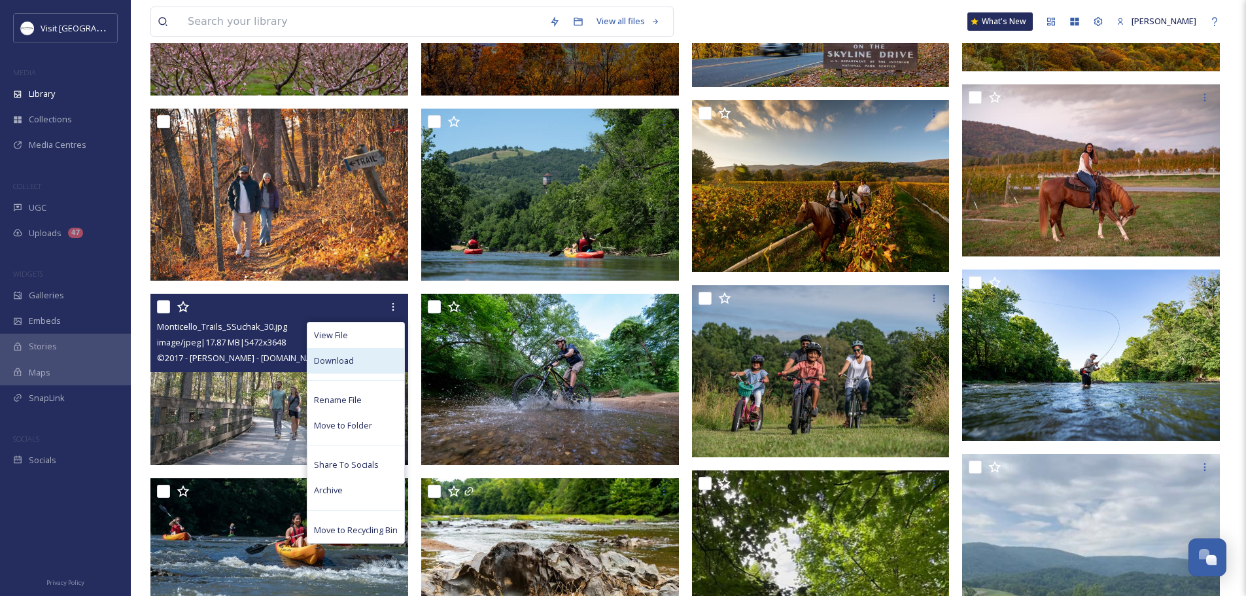
click at [355, 357] on div "Download" at bounding box center [355, 361] width 97 height 26
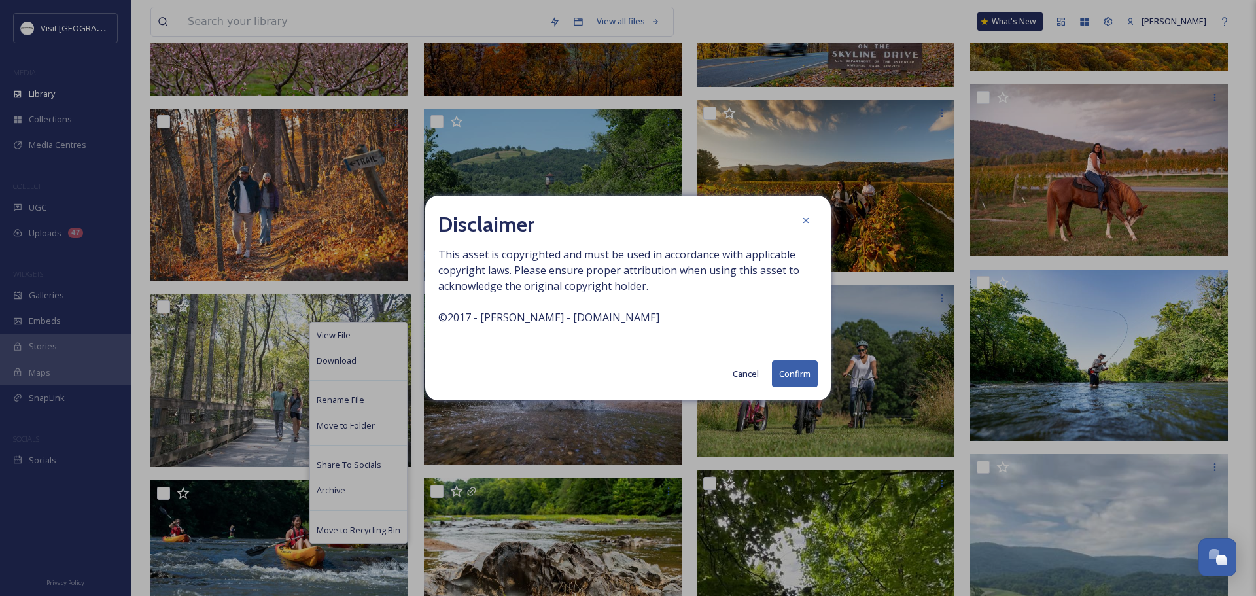
click at [799, 374] on button "Confirm" at bounding box center [795, 373] width 46 height 27
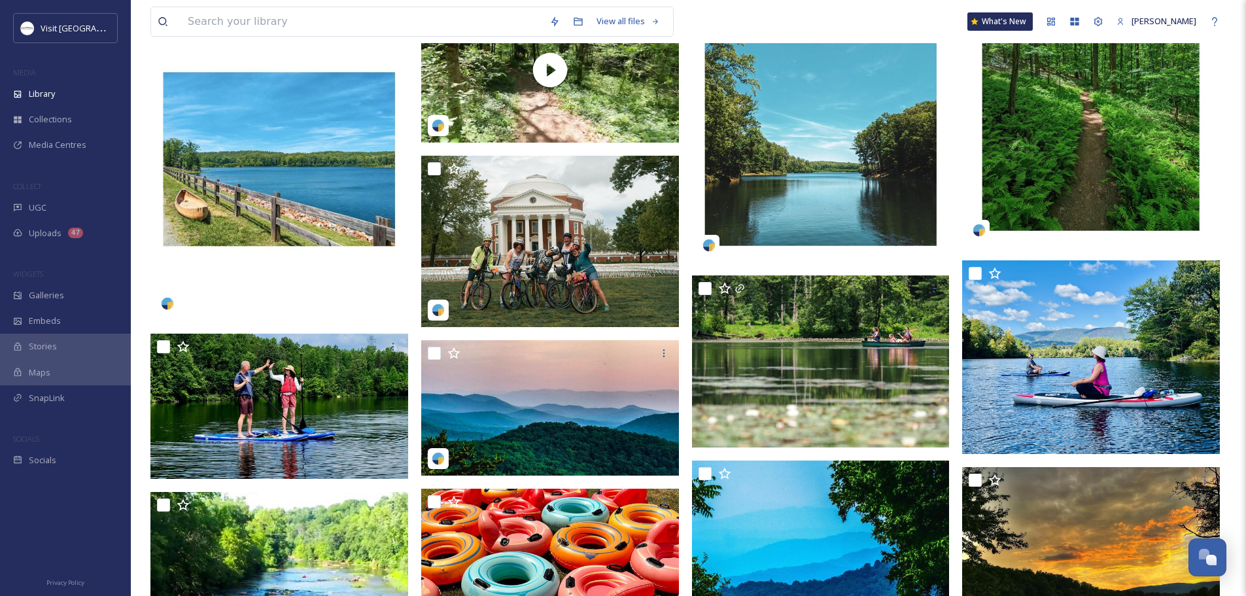
scroll to position [2813, 0]
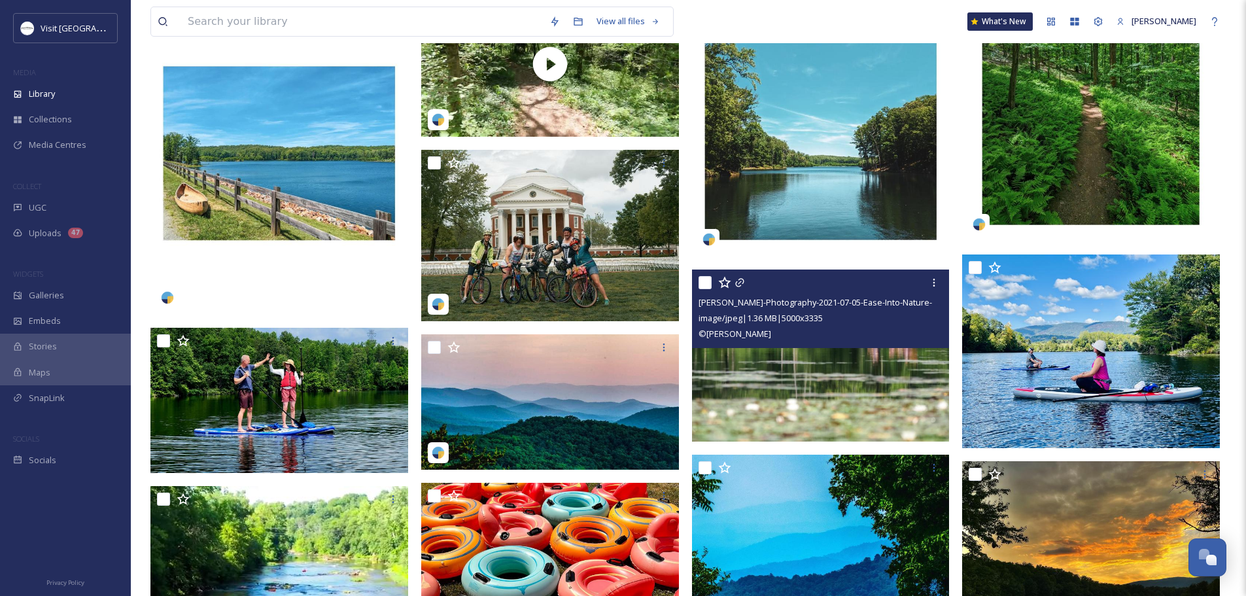
click at [843, 375] on img at bounding box center [821, 356] width 258 height 172
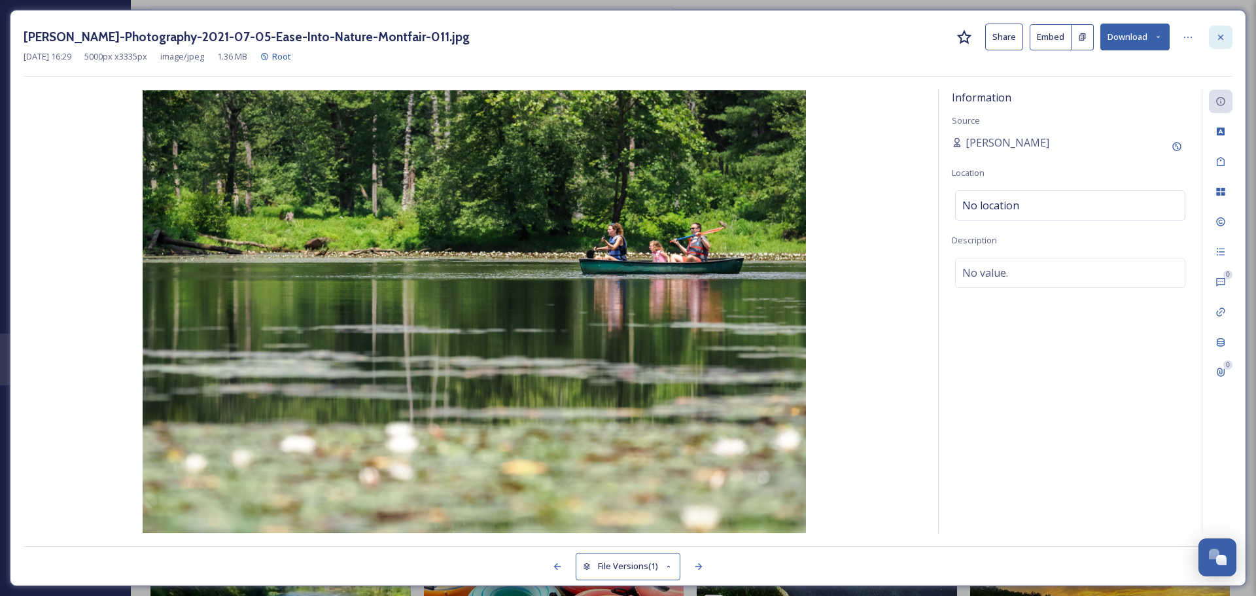
click at [1225, 40] on icon at bounding box center [1220, 37] width 10 height 10
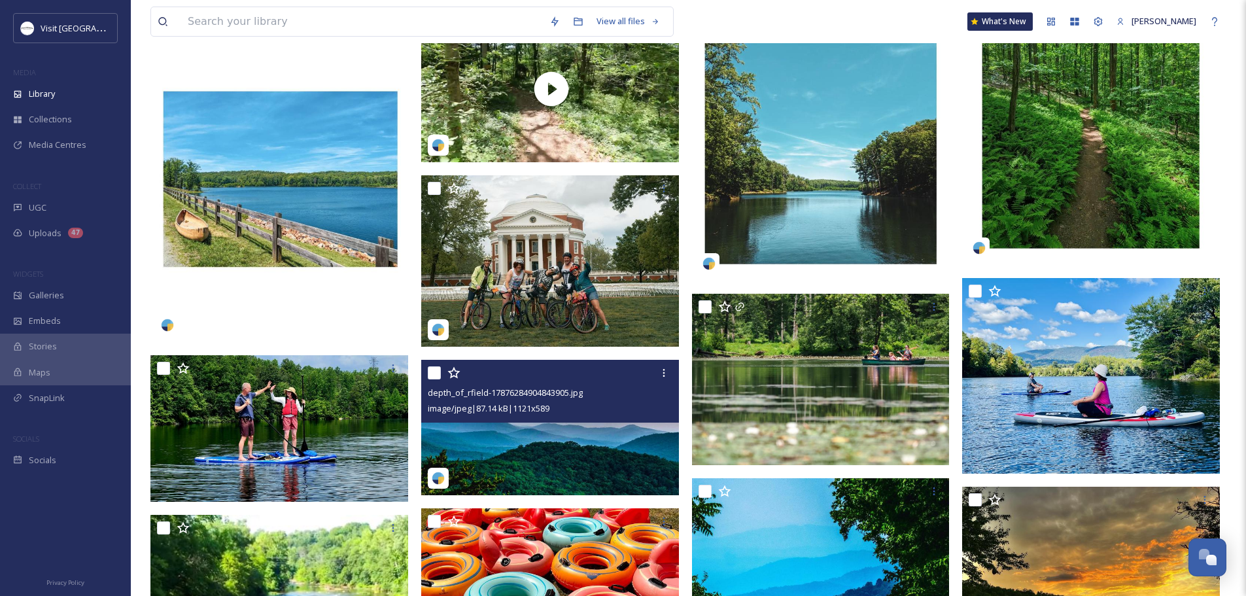
click at [568, 436] on img at bounding box center [550, 427] width 258 height 135
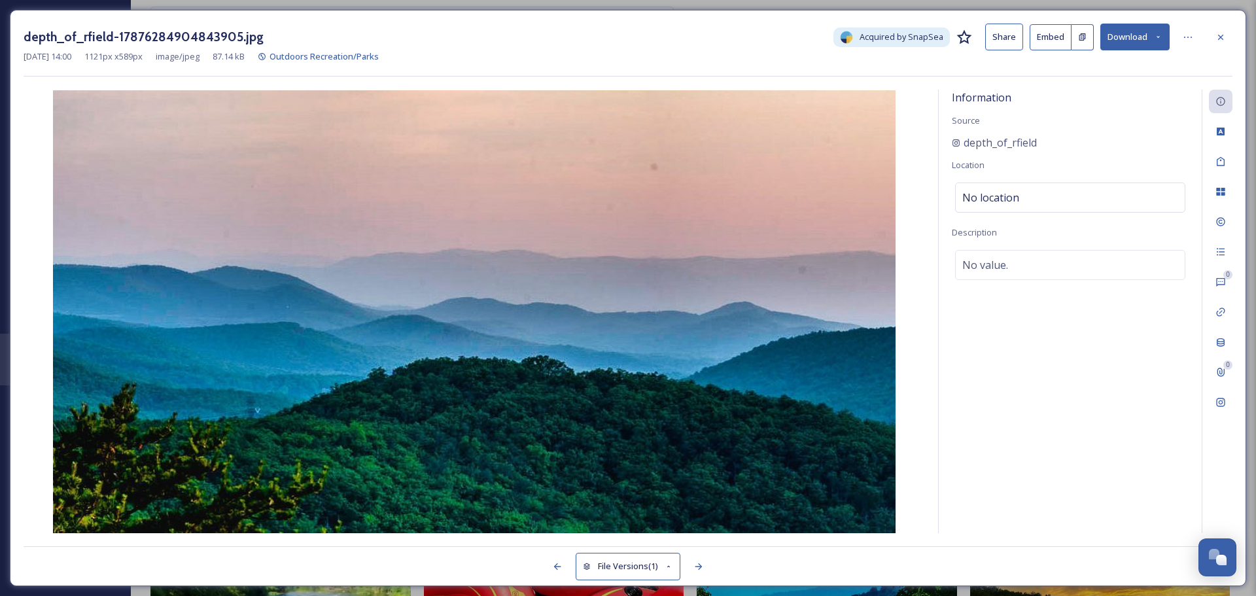
click at [1225, 35] on div at bounding box center [1221, 38] width 24 height 24
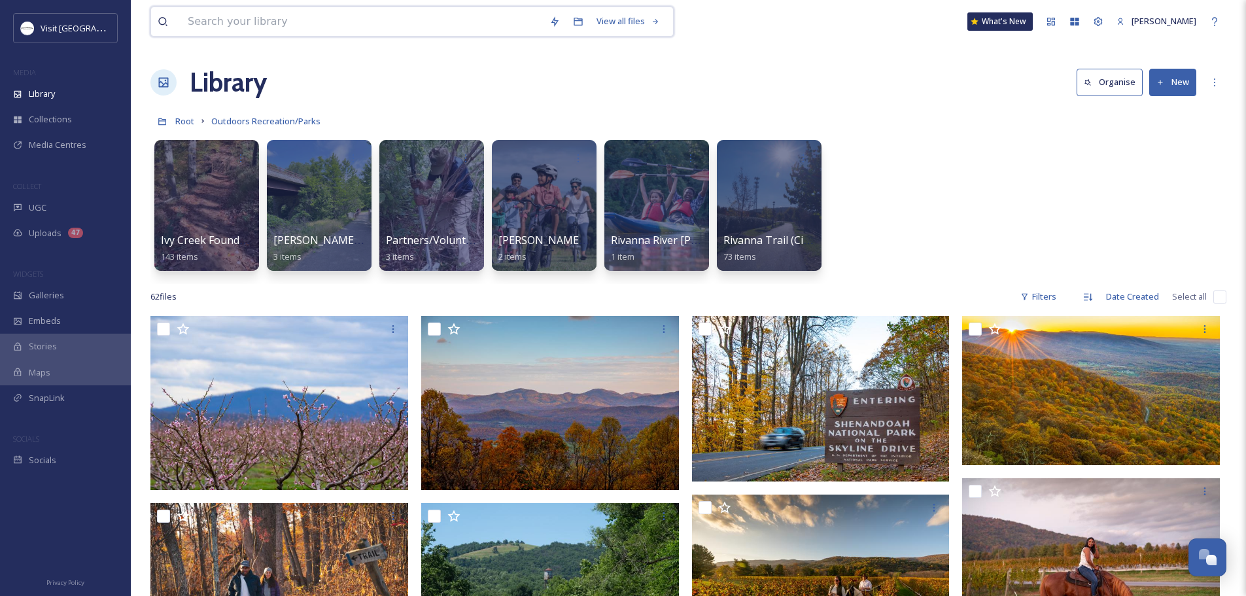
click at [328, 24] on input at bounding box center [362, 21] width 362 height 29
type input "[PERSON_NAME] mountain"
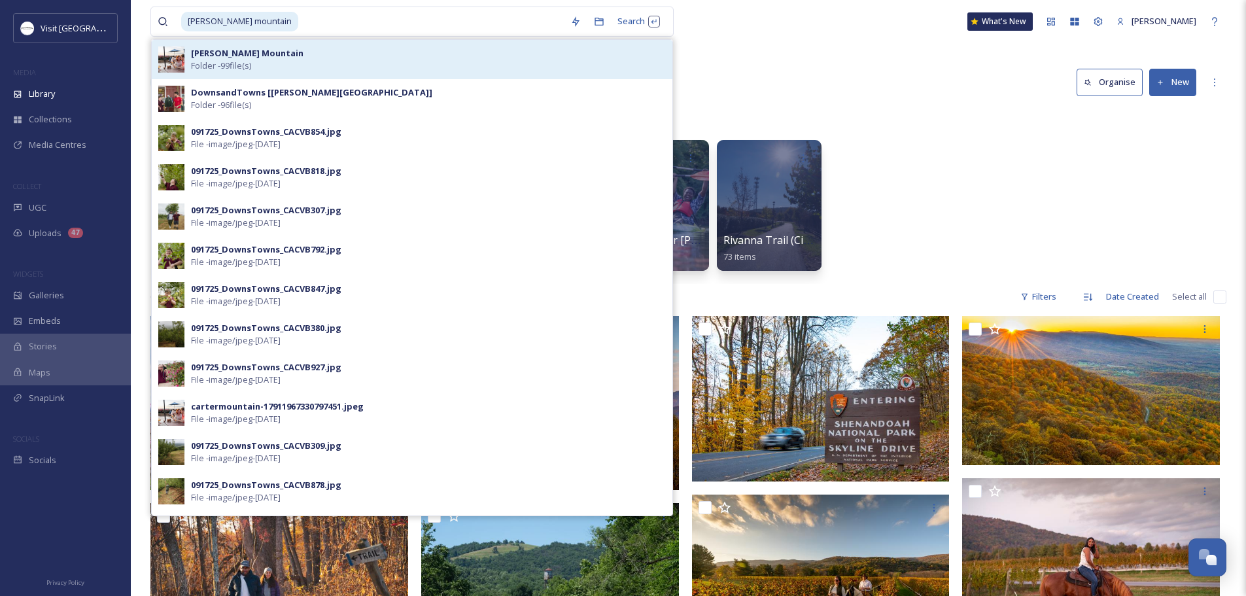
click at [287, 51] on div "[PERSON_NAME] Mountain Folder - 99 file(s)" at bounding box center [428, 59] width 475 height 25
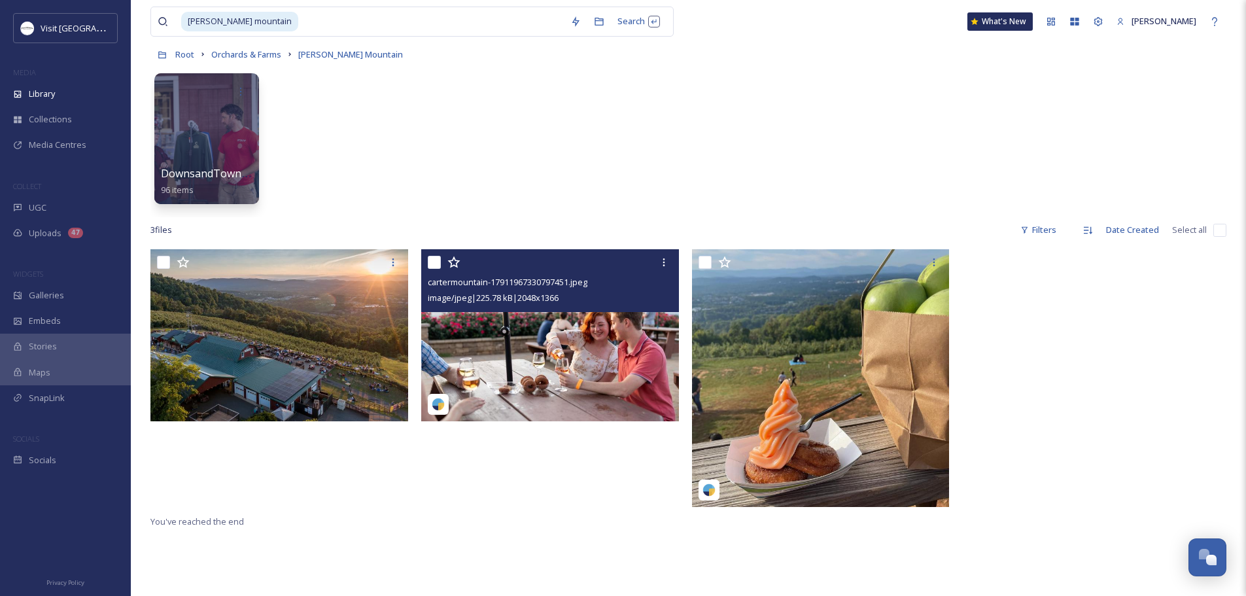
scroll to position [65, 0]
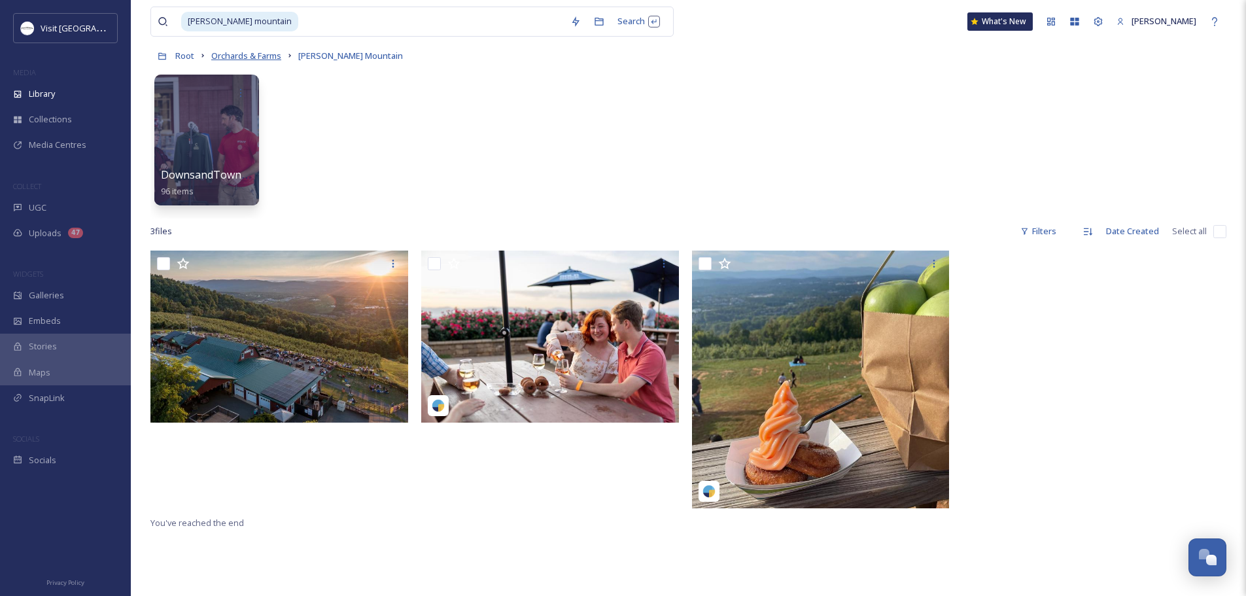
click at [258, 54] on span "Orchards & Farms" at bounding box center [246, 56] width 70 height 12
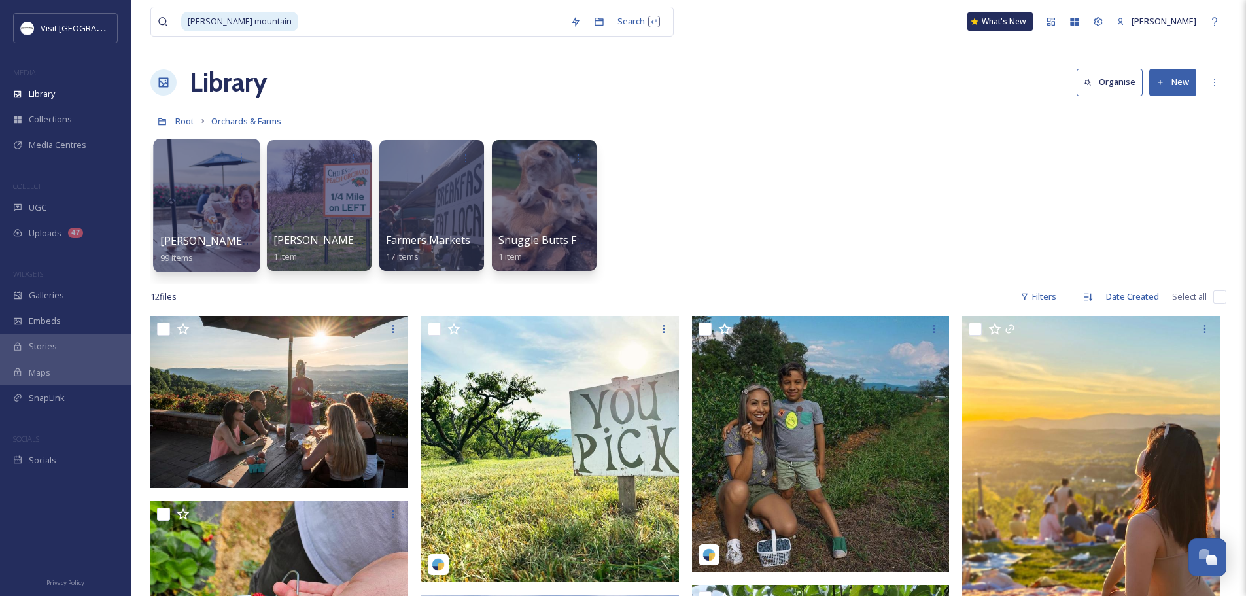
click at [232, 201] on div at bounding box center [206, 205] width 107 height 133
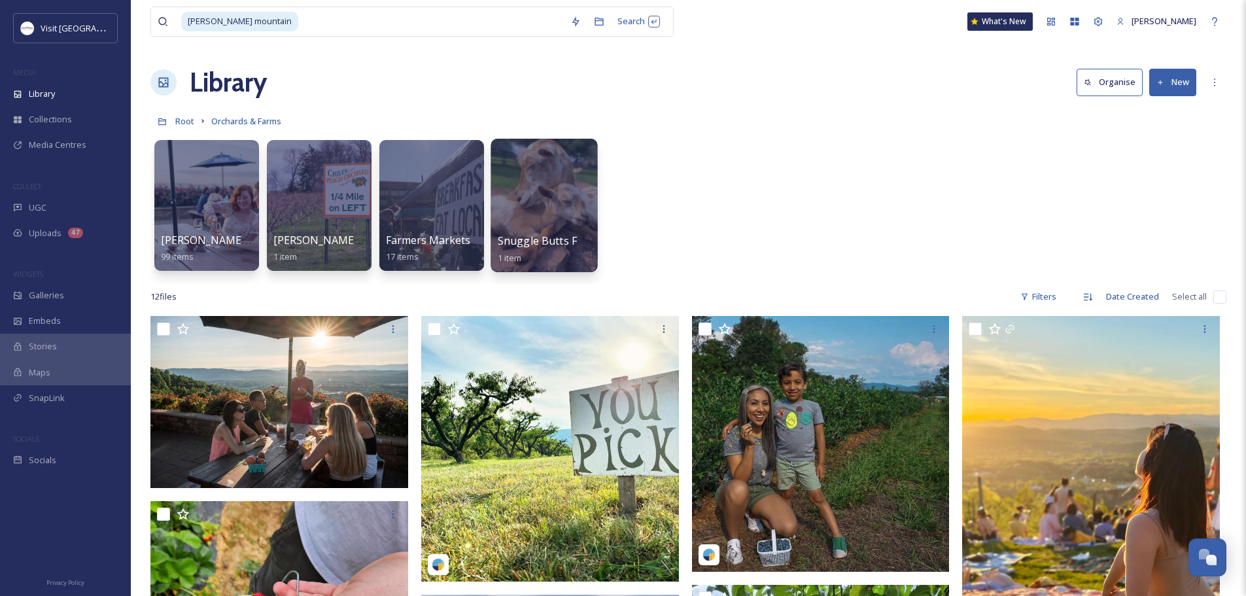
click at [553, 212] on div at bounding box center [544, 205] width 107 height 133
click at [300, 20] on input at bounding box center [432, 21] width 264 height 29
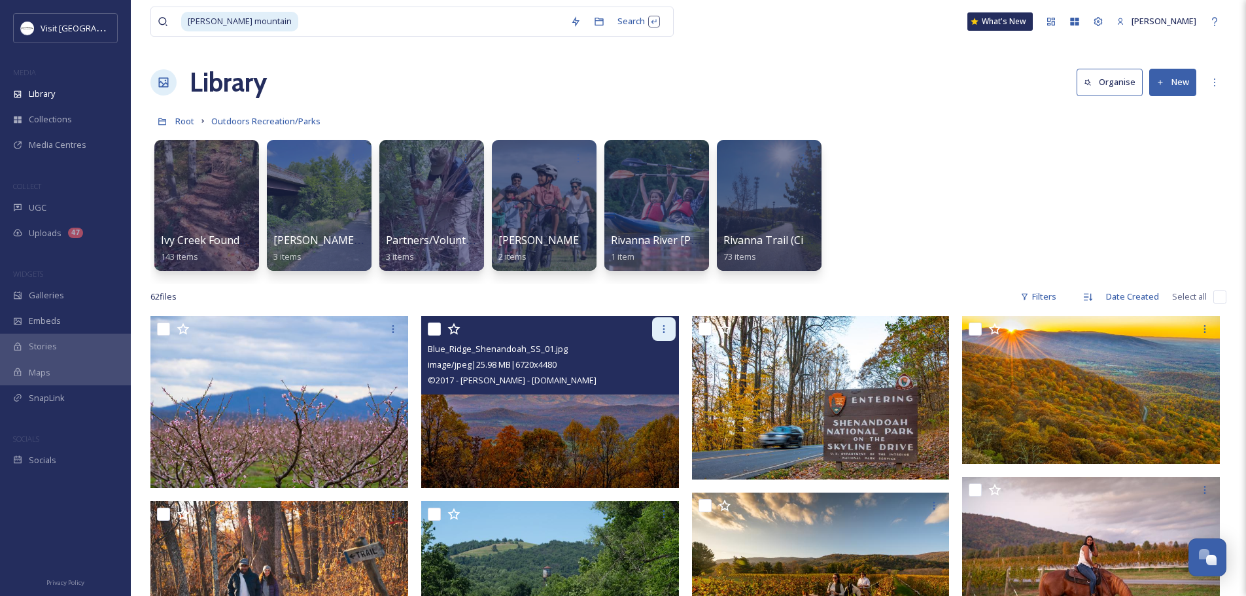
click at [666, 324] on icon at bounding box center [664, 329] width 10 height 10
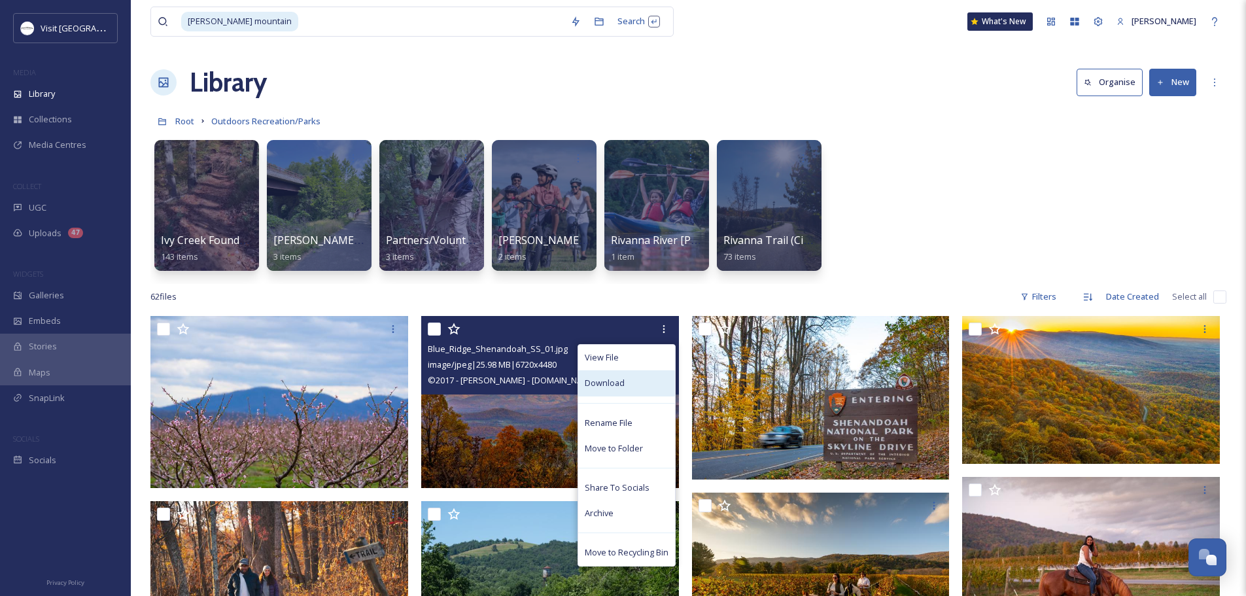
click at [624, 380] on div "Download" at bounding box center [626, 383] width 97 height 26
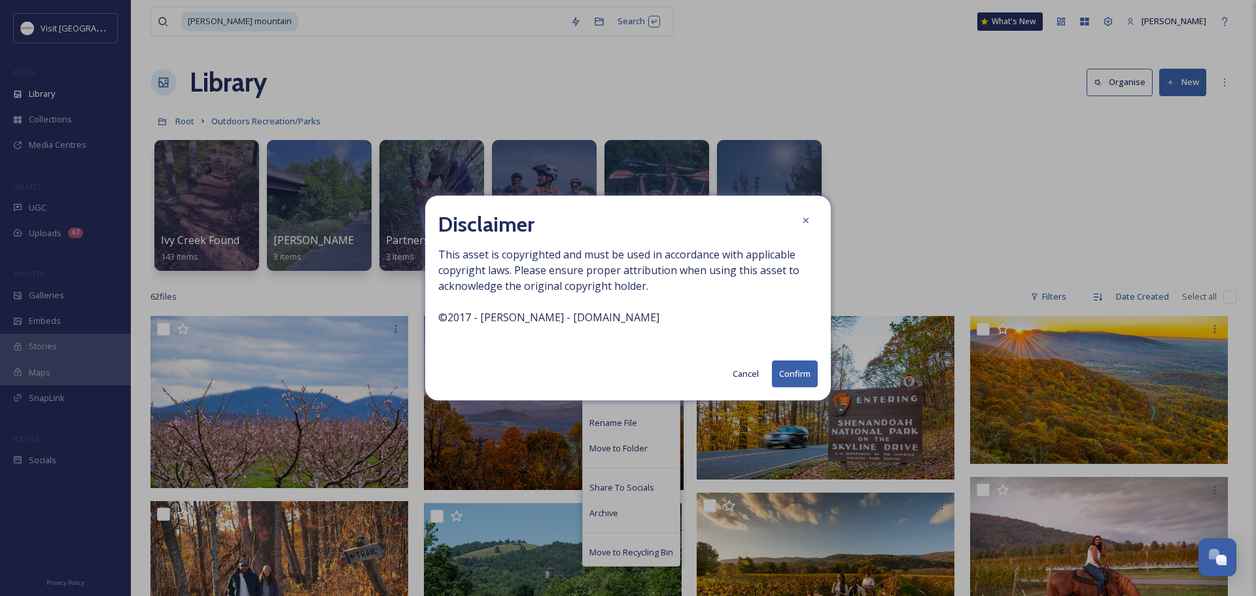
click at [795, 381] on button "Confirm" at bounding box center [795, 373] width 46 height 27
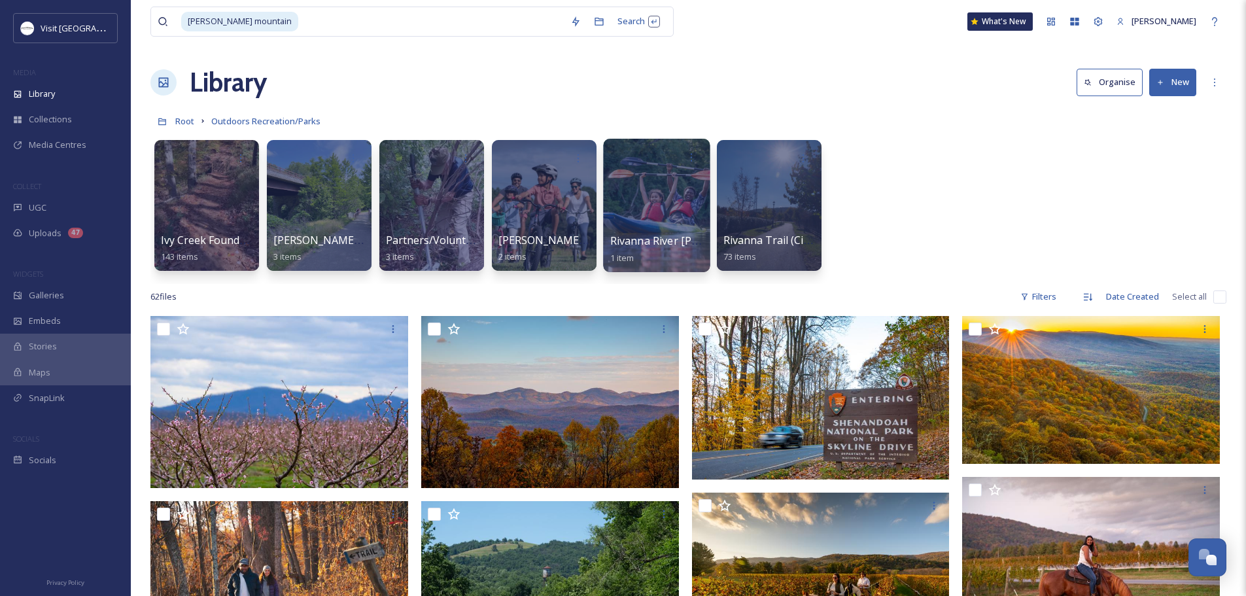
click at [660, 182] on div at bounding box center [656, 205] width 107 height 133
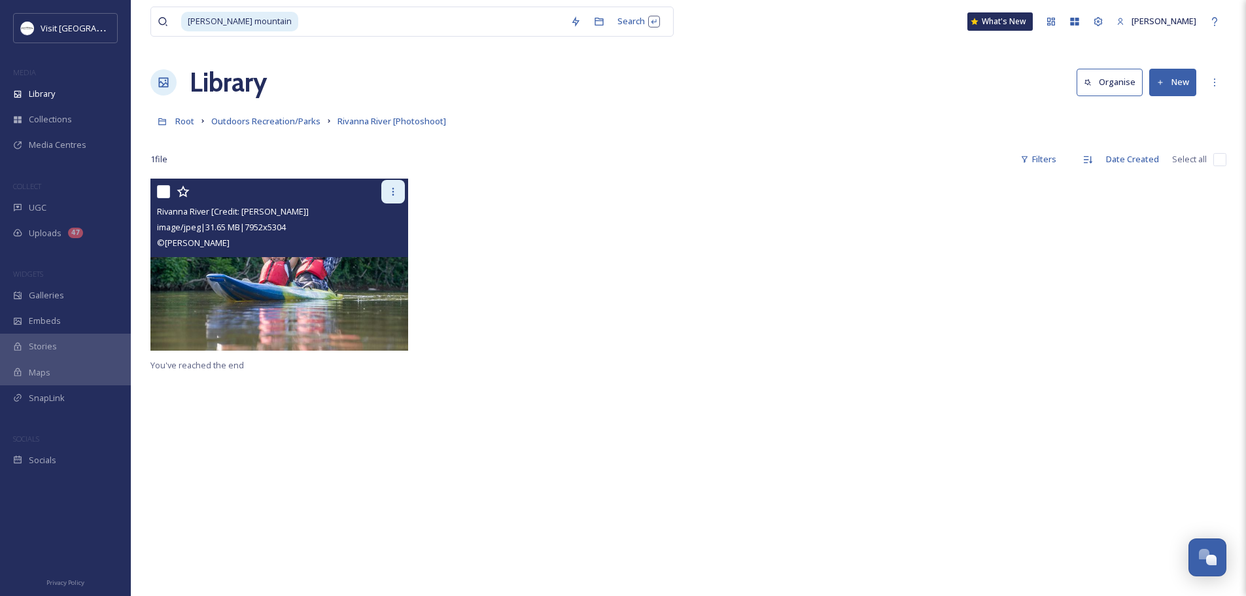
click at [394, 194] on icon at bounding box center [393, 191] width 10 height 10
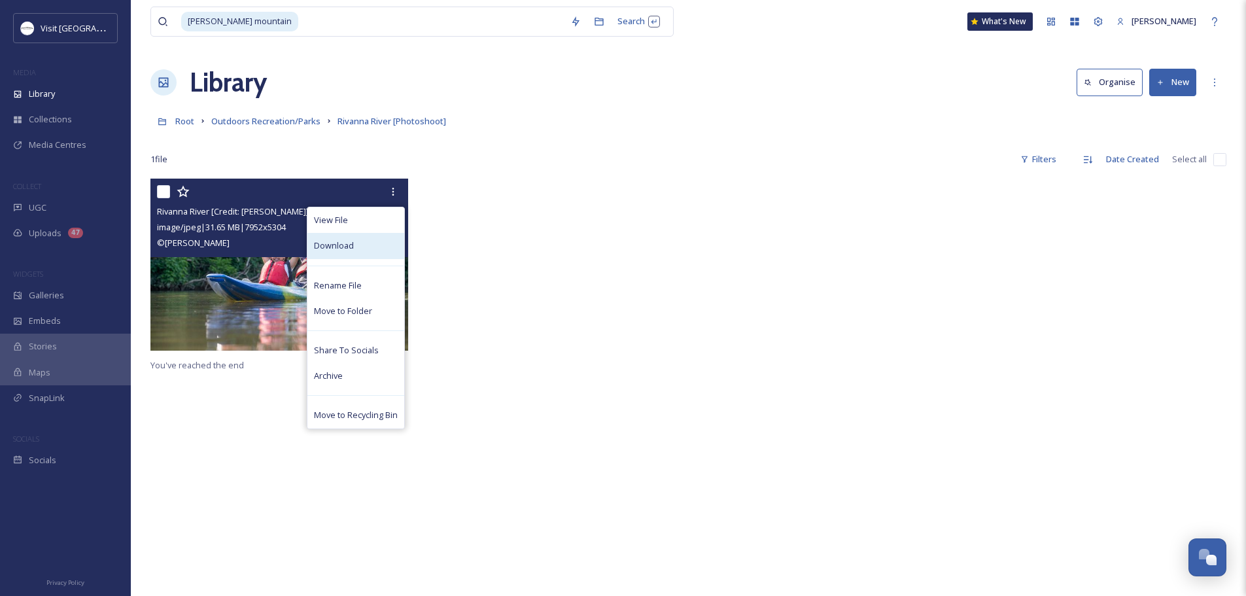
click at [363, 247] on div "Download" at bounding box center [355, 246] width 97 height 26
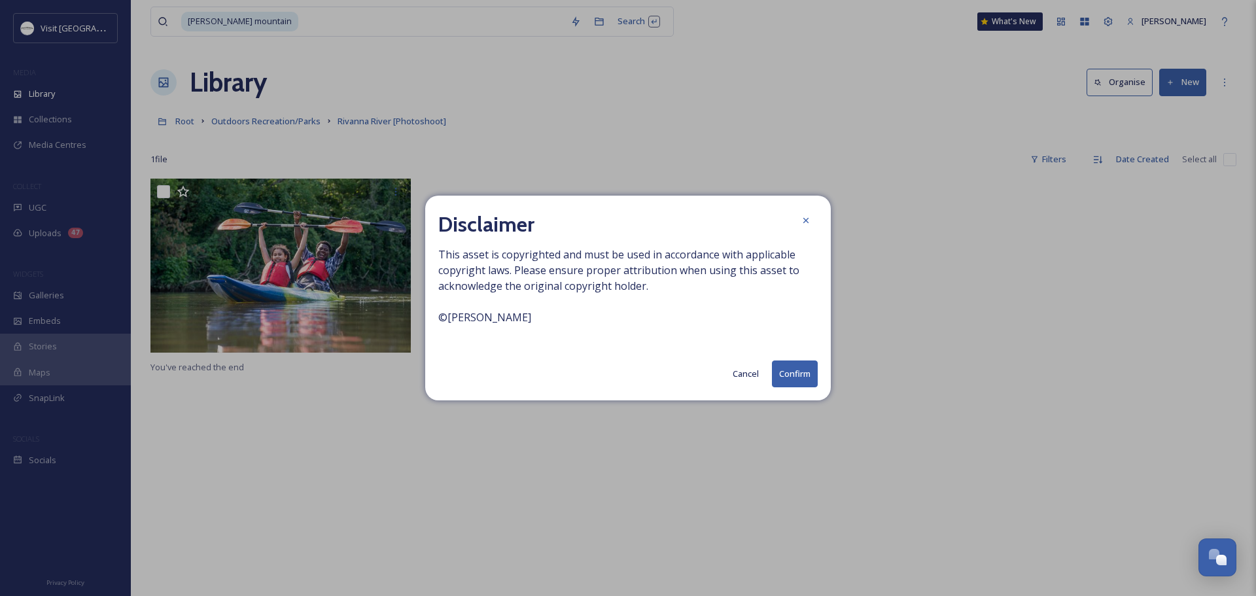
click at [792, 377] on button "Confirm" at bounding box center [795, 373] width 46 height 27
